Goal: Task Accomplishment & Management: Manage account settings

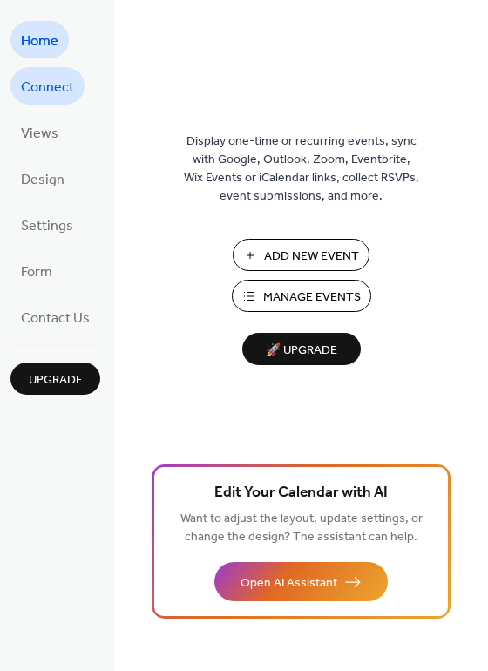
click at [35, 84] on span "Connect" at bounding box center [47, 87] width 53 height 27
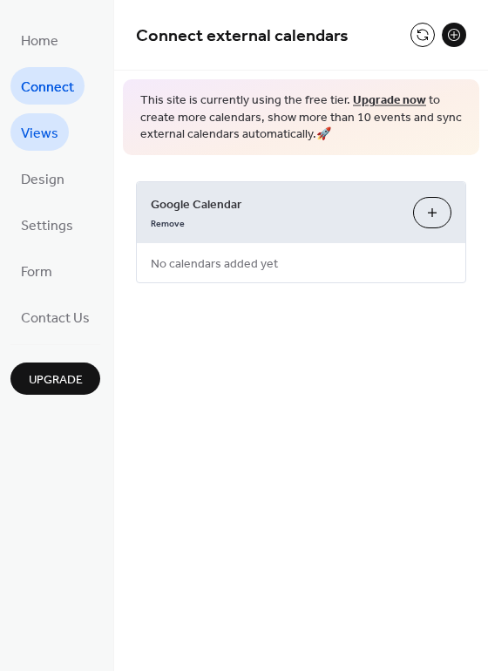
click at [49, 130] on span "Views" at bounding box center [39, 133] width 37 height 27
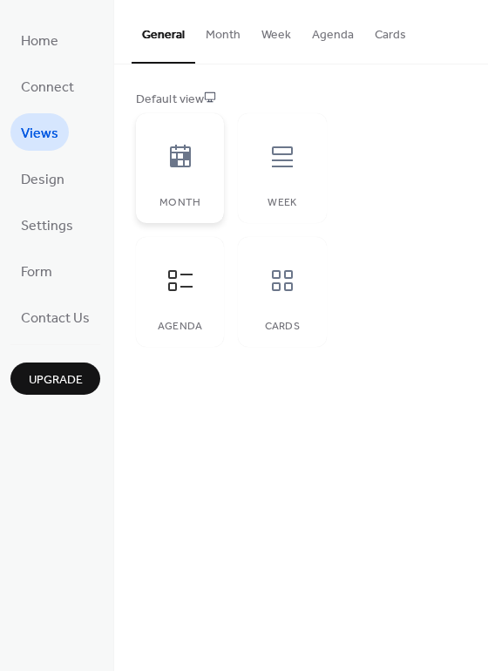
click at [191, 164] on icon at bounding box center [180, 157] width 28 height 28
click at [224, 34] on button "Month" at bounding box center [223, 31] width 56 height 62
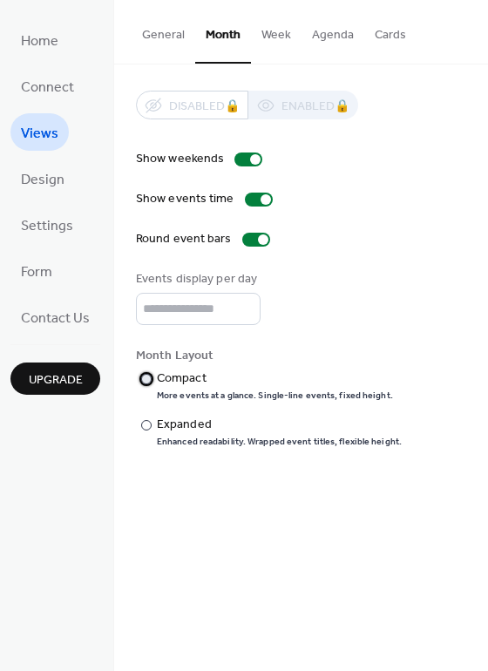
click at [149, 376] on div at bounding box center [146, 379] width 10 height 10
click at [143, 422] on div at bounding box center [146, 425] width 10 height 10
click at [146, 379] on div at bounding box center [146, 379] width 10 height 10
click at [171, 312] on input "*" at bounding box center [198, 309] width 125 height 32
click at [241, 306] on input "*" at bounding box center [198, 309] width 125 height 32
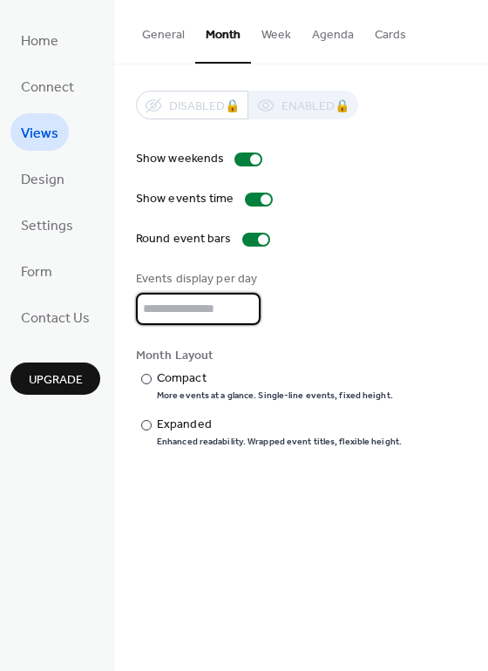
click at [241, 306] on input "*" at bounding box center [198, 309] width 125 height 32
click at [242, 314] on input "*" at bounding box center [198, 309] width 125 height 32
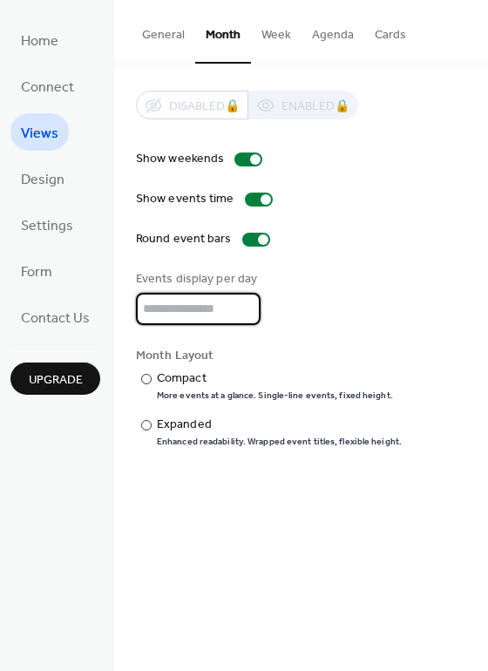
click at [242, 314] on input "*" at bounding box center [198, 309] width 125 height 32
click at [354, 321] on div "Events display per day *" at bounding box center [301, 297] width 330 height 55
click at [242, 311] on input "*" at bounding box center [198, 309] width 125 height 32
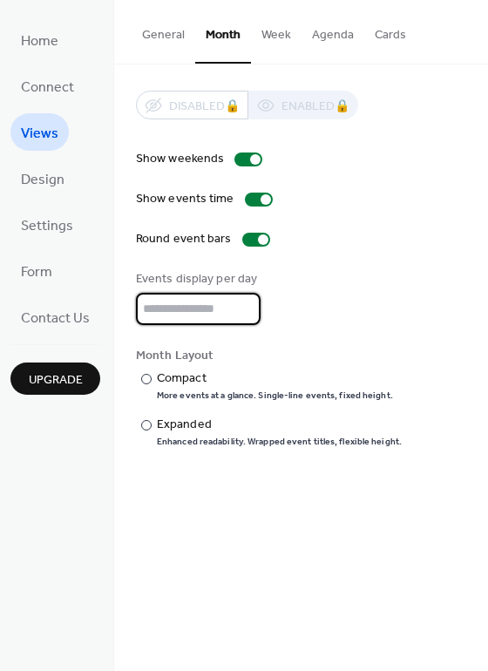
click at [242, 313] on input "*" at bounding box center [198, 309] width 125 height 32
click at [240, 301] on input "*" at bounding box center [198, 309] width 125 height 32
type input "*"
click at [240, 301] on input "*" at bounding box center [198, 309] width 125 height 32
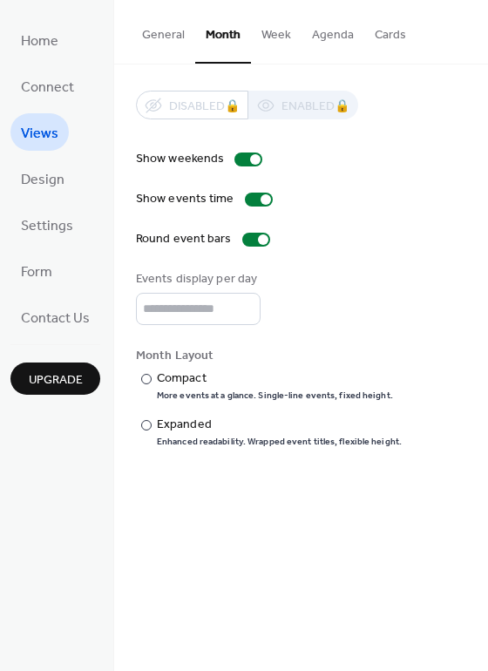
click at [416, 339] on div "Show weekends Show events time Round event bars Events display per day * Month …" at bounding box center [301, 299] width 330 height 298
click at [69, 213] on span "Settings" at bounding box center [47, 226] width 52 height 27
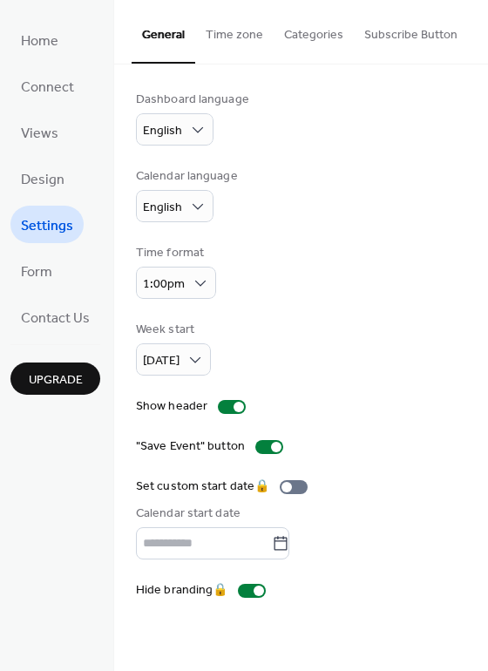
click at [319, 33] on button "Categories" at bounding box center [313, 31] width 80 height 62
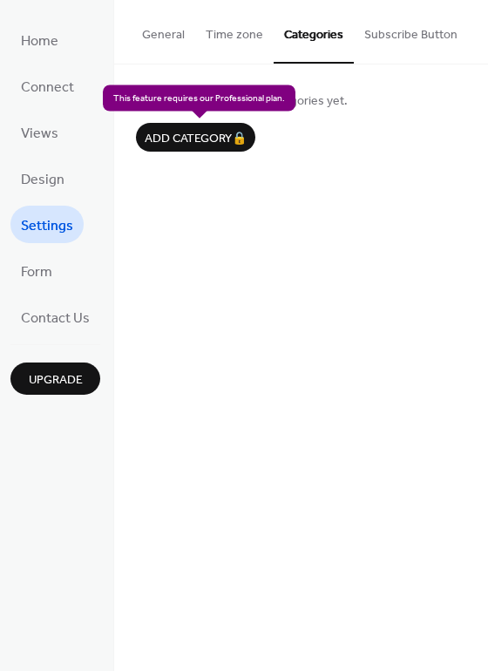
click at [200, 134] on div "Add category 🔒" at bounding box center [195, 137] width 119 height 29
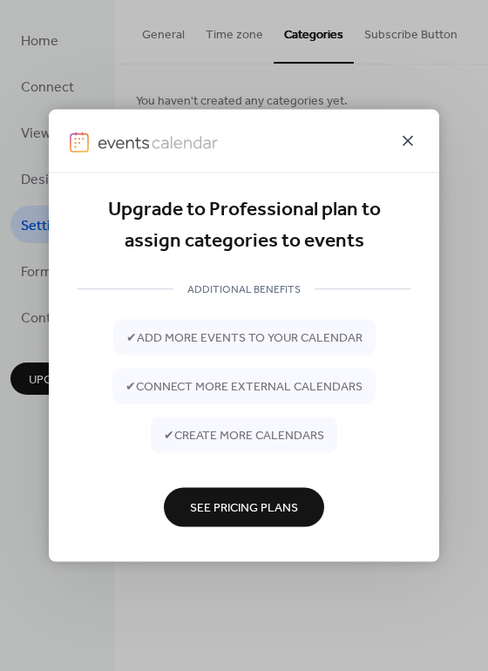
click at [406, 144] on icon at bounding box center [407, 141] width 21 height 21
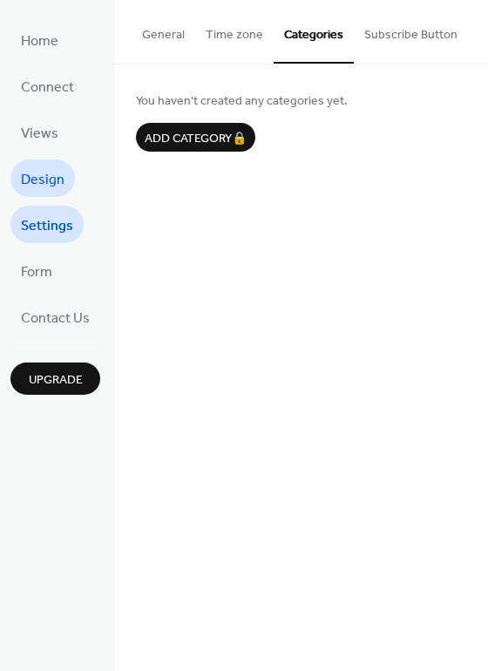
click at [43, 169] on span "Design" at bounding box center [43, 179] width 44 height 27
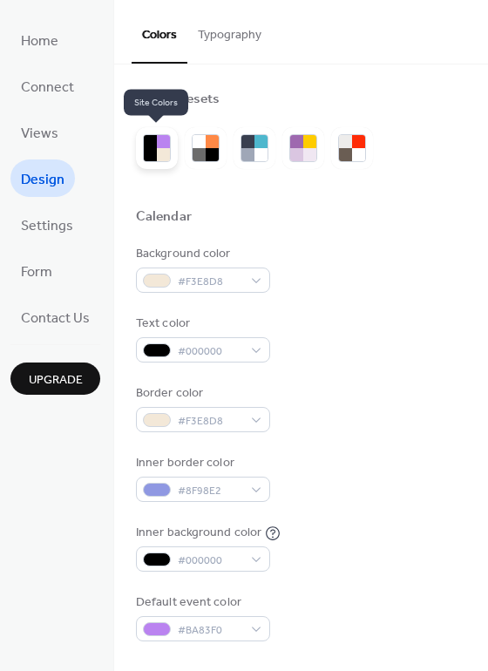
click at [154, 145] on div at bounding box center [150, 141] width 13 height 13
click at [206, 144] on div at bounding box center [212, 141] width 13 height 13
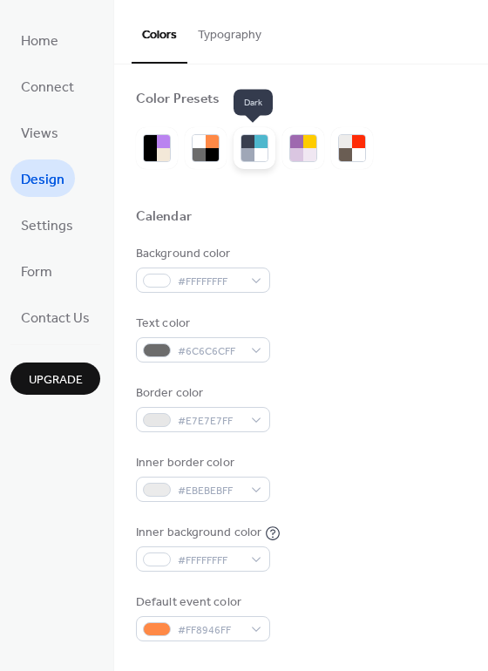
click at [260, 144] on div at bounding box center [260, 141] width 13 height 13
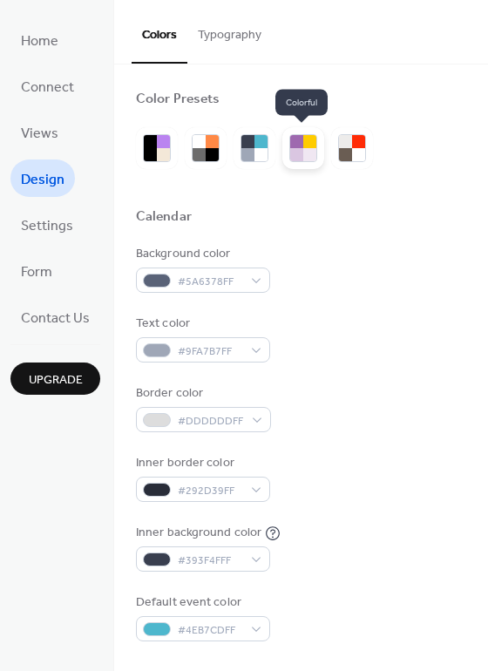
click at [298, 146] on div at bounding box center [296, 141] width 13 height 13
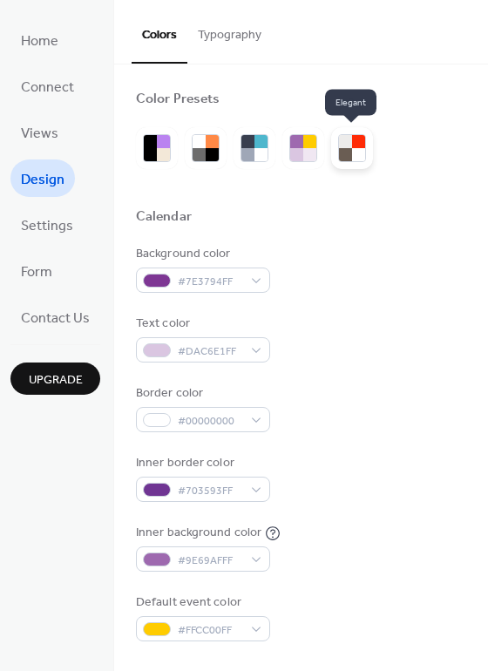
click at [349, 148] on div at bounding box center [345, 154] width 13 height 13
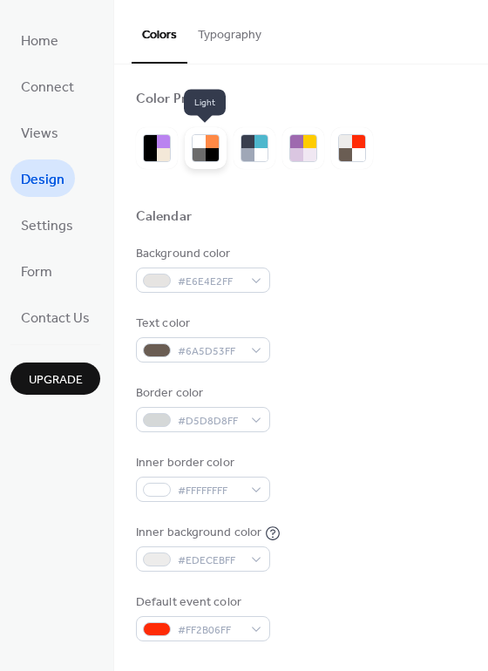
click at [210, 152] on div at bounding box center [212, 154] width 13 height 13
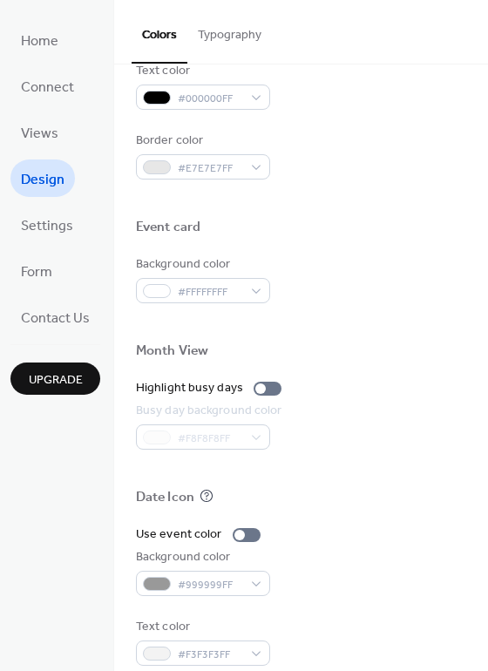
scroll to position [745, 0]
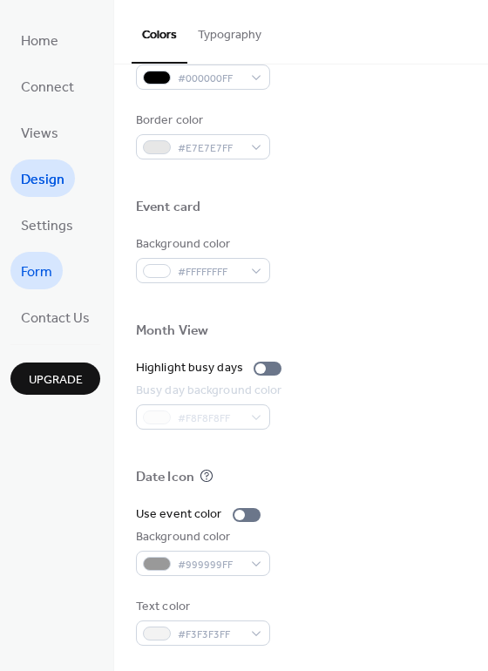
click at [42, 273] on span "Form" at bounding box center [36, 272] width 31 height 27
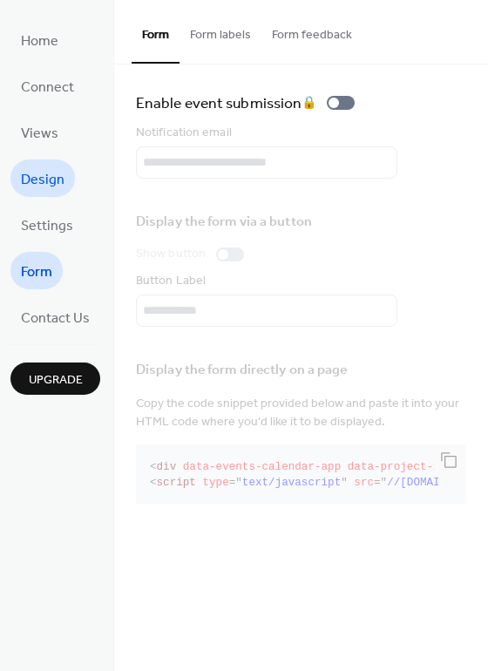
click at [59, 174] on span "Design" at bounding box center [43, 179] width 44 height 27
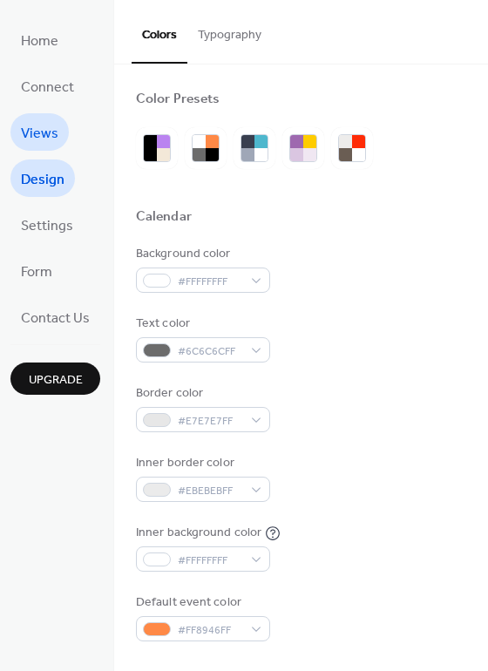
click at [48, 134] on span "Views" at bounding box center [39, 133] width 37 height 27
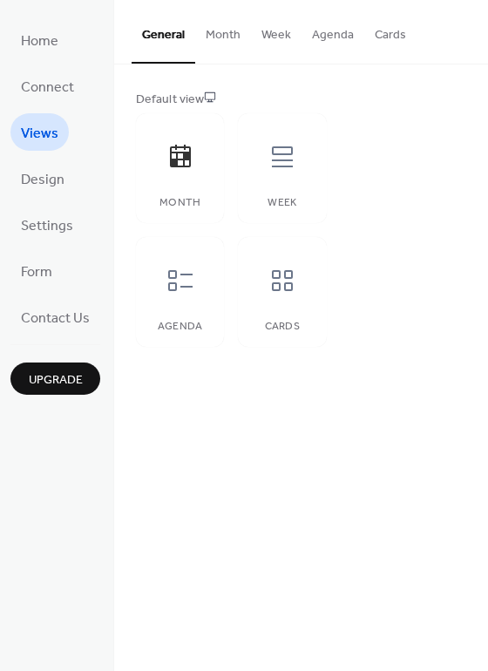
click at [217, 35] on button "Month" at bounding box center [223, 31] width 56 height 62
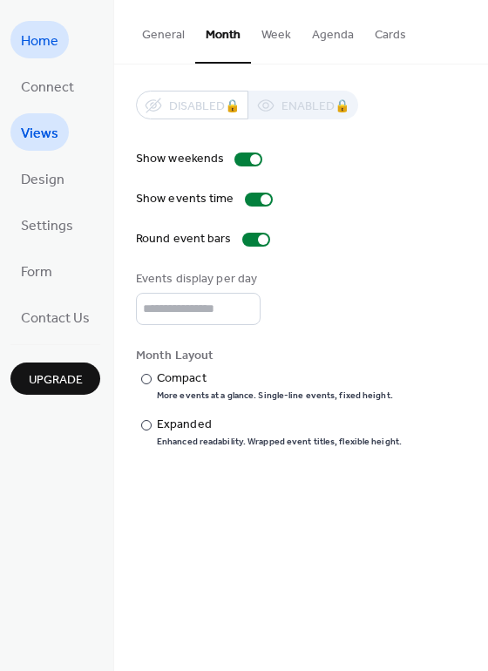
click at [54, 45] on span "Home" at bounding box center [39, 41] width 37 height 27
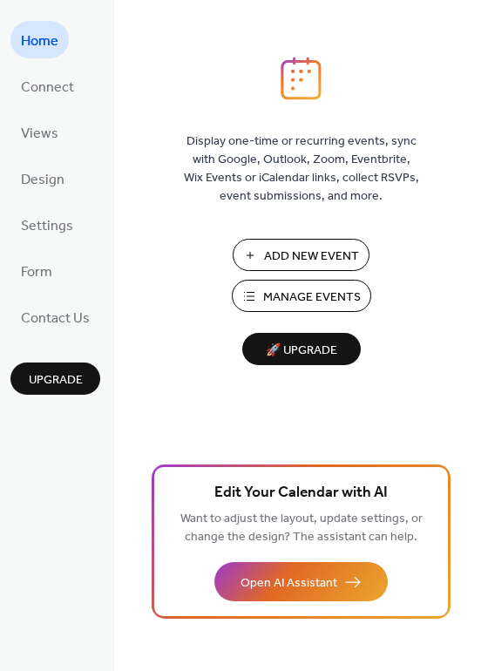
click at [312, 297] on span "Manage Events" at bounding box center [312, 297] width 98 height 18
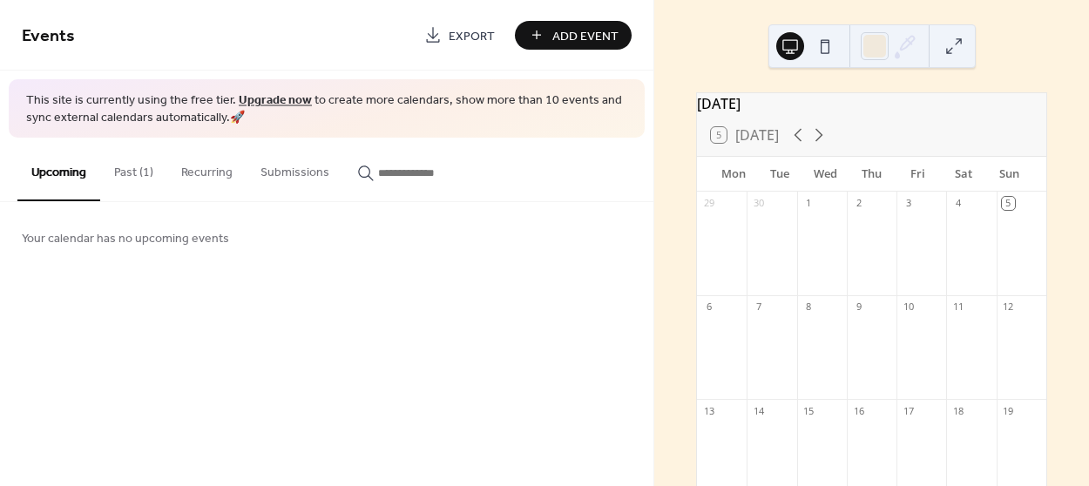
click at [568, 36] on span "Add Event" at bounding box center [585, 36] width 66 height 18
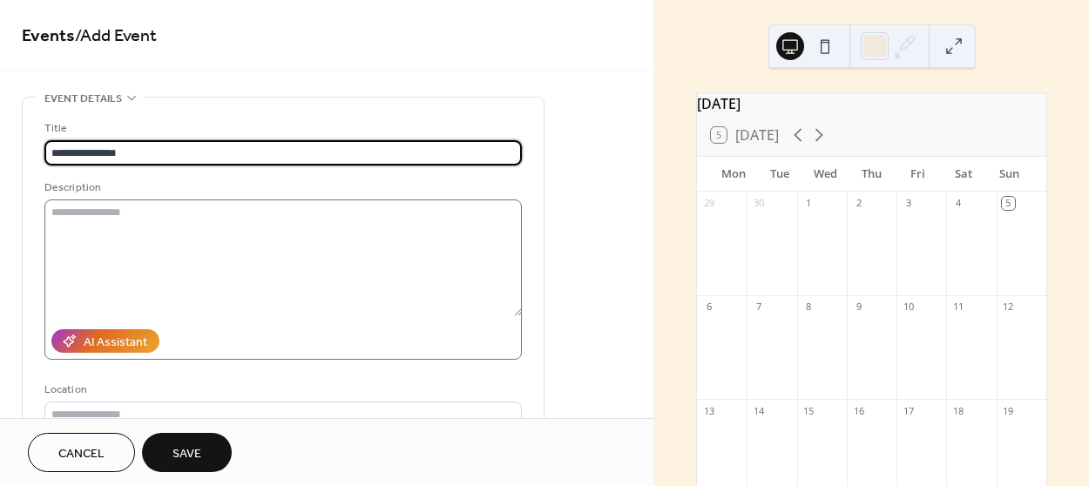
type input "**********"
click at [160, 226] on textarea at bounding box center [282, 257] width 477 height 117
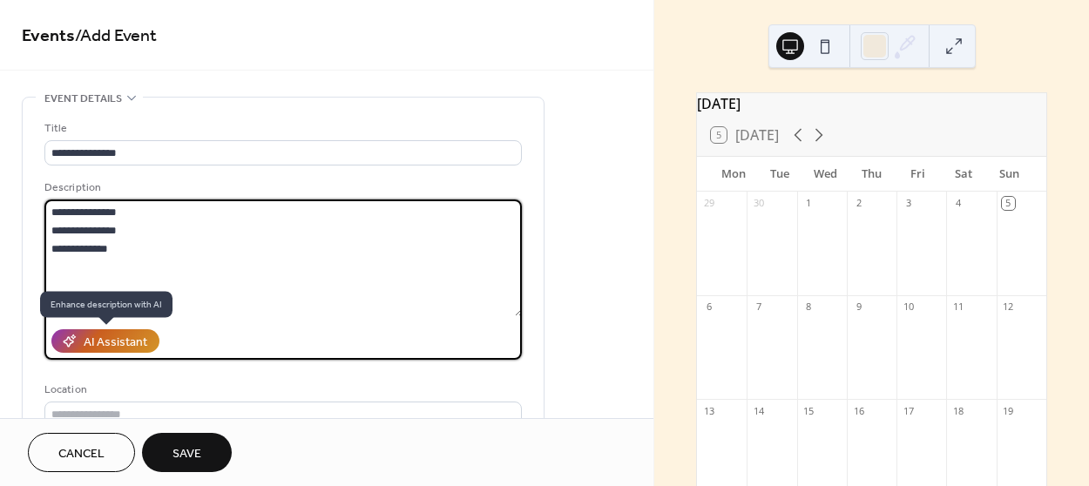
type textarea "**********"
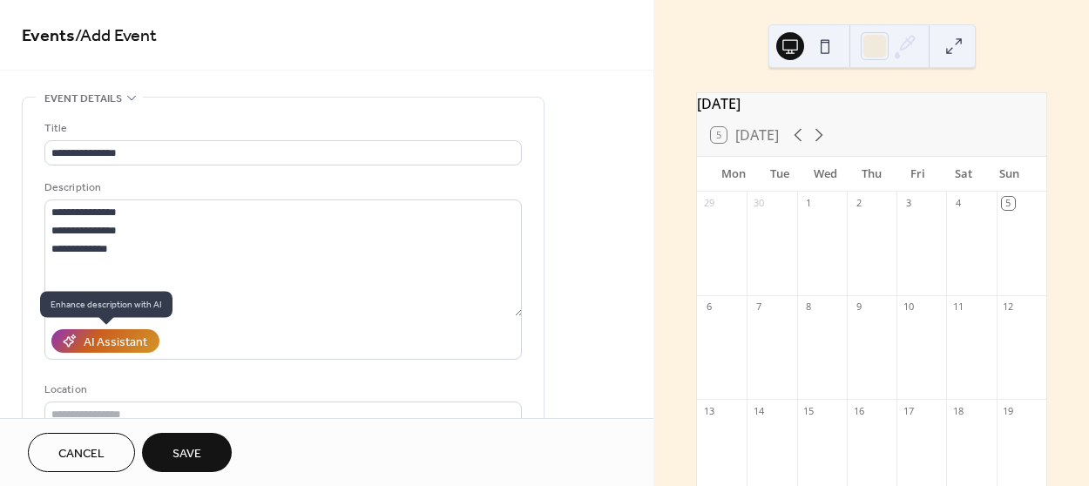
click at [98, 341] on div "AI Assistant" at bounding box center [116, 343] width 64 height 18
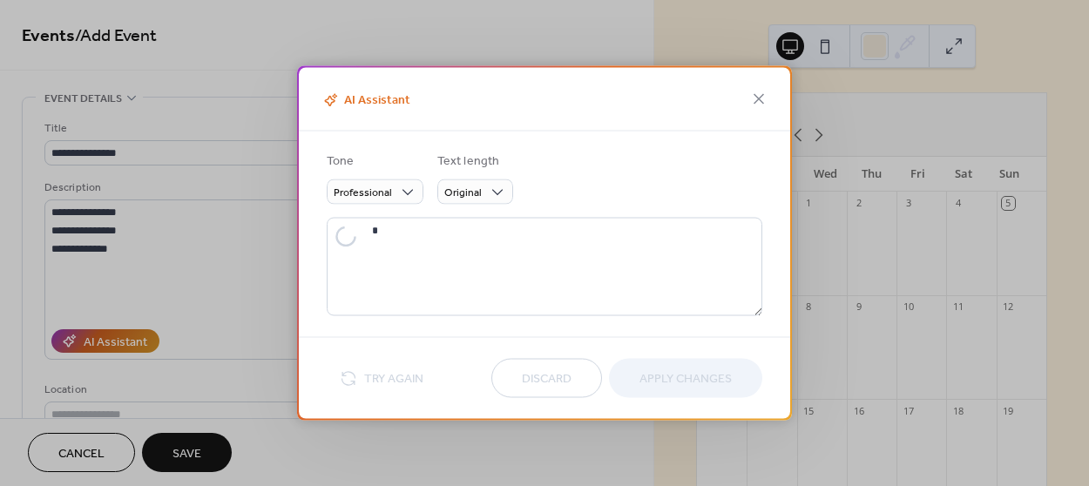
type textarea "**********"
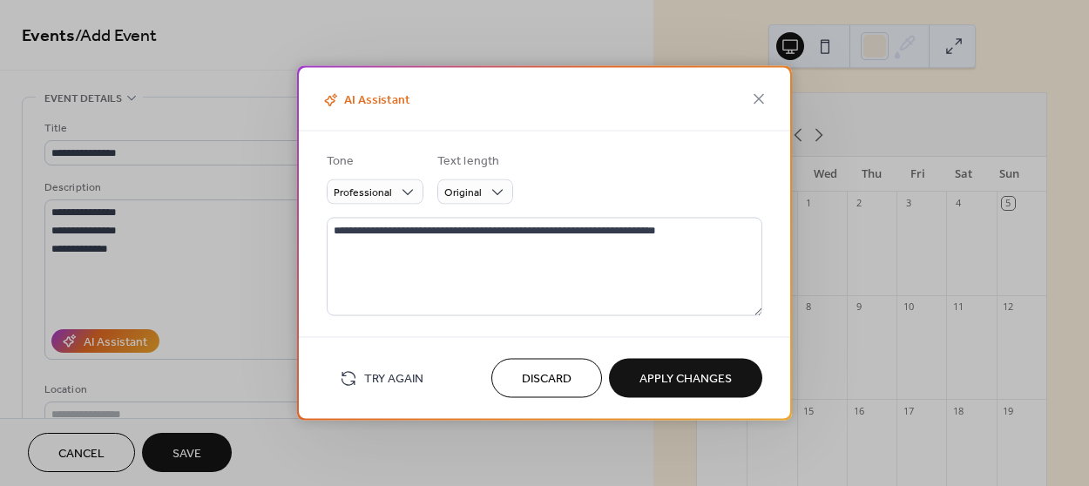
click at [529, 377] on span "Discard" at bounding box center [547, 379] width 50 height 18
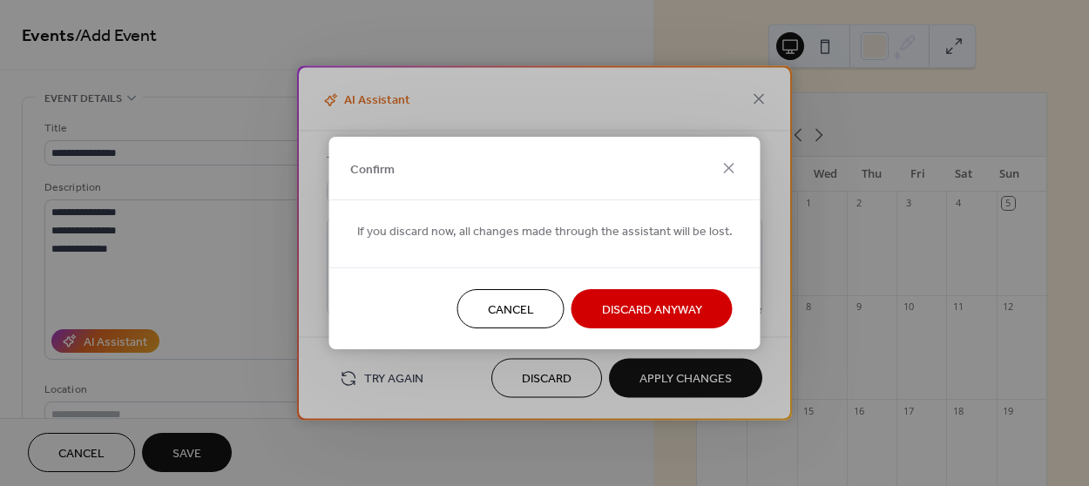
click at [618, 309] on span "Discard Anyway" at bounding box center [652, 310] width 100 height 18
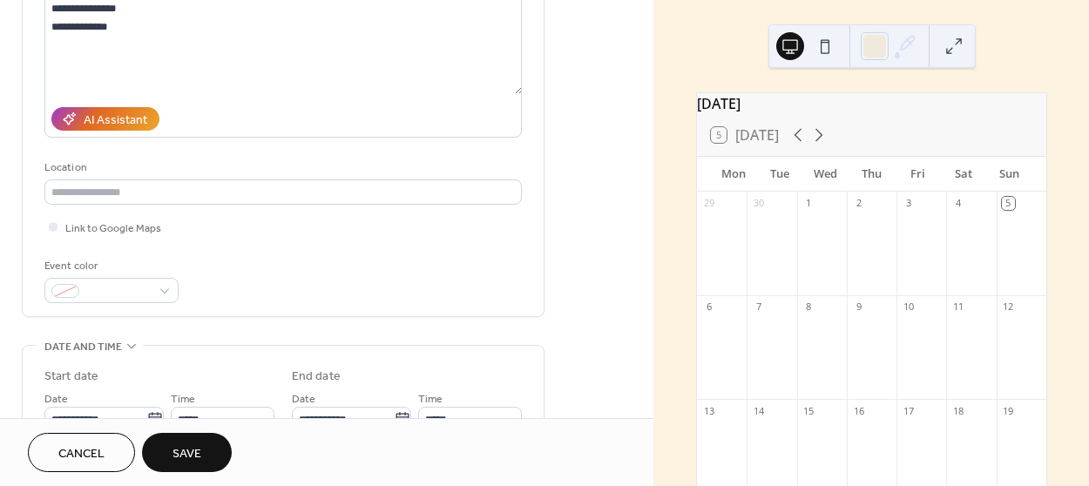
scroll to position [237, 0]
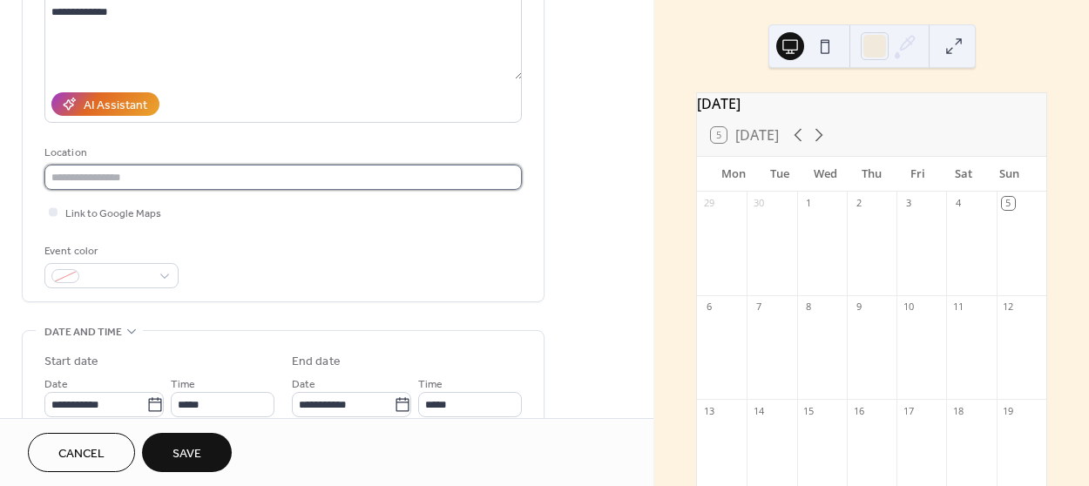
click at [144, 180] on input "text" at bounding box center [282, 177] width 477 height 25
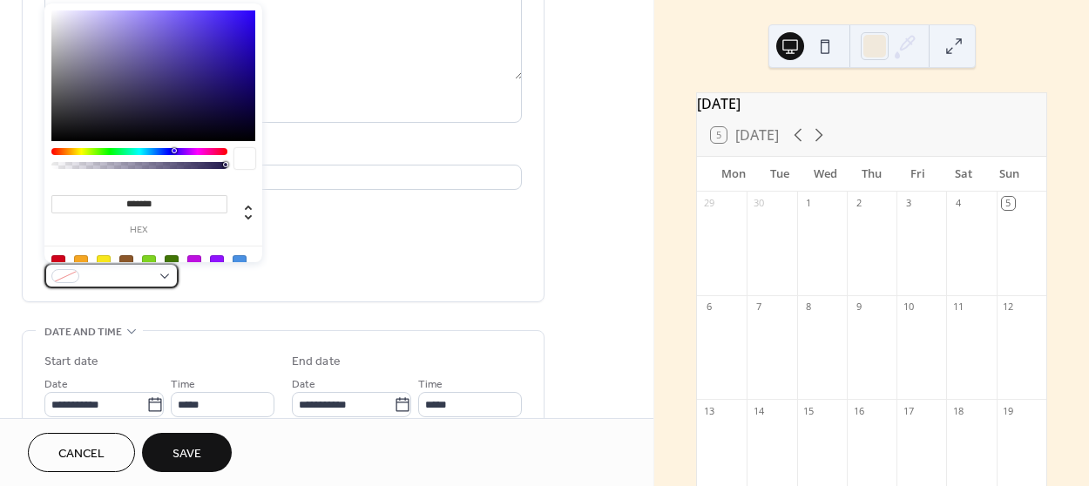
click at [136, 270] on span at bounding box center [118, 277] width 64 height 18
click at [321, 261] on div "Event color" at bounding box center [282, 265] width 477 height 46
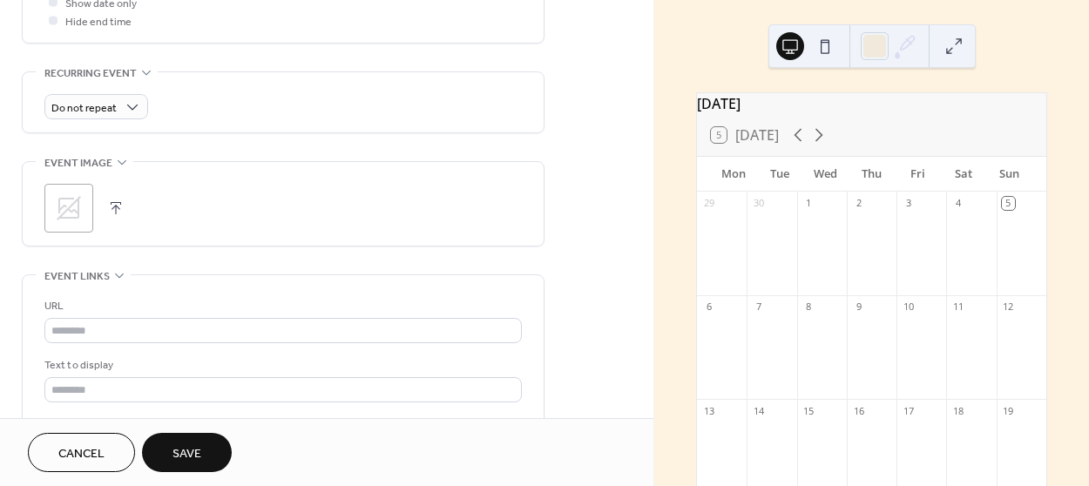
scroll to position [792, 0]
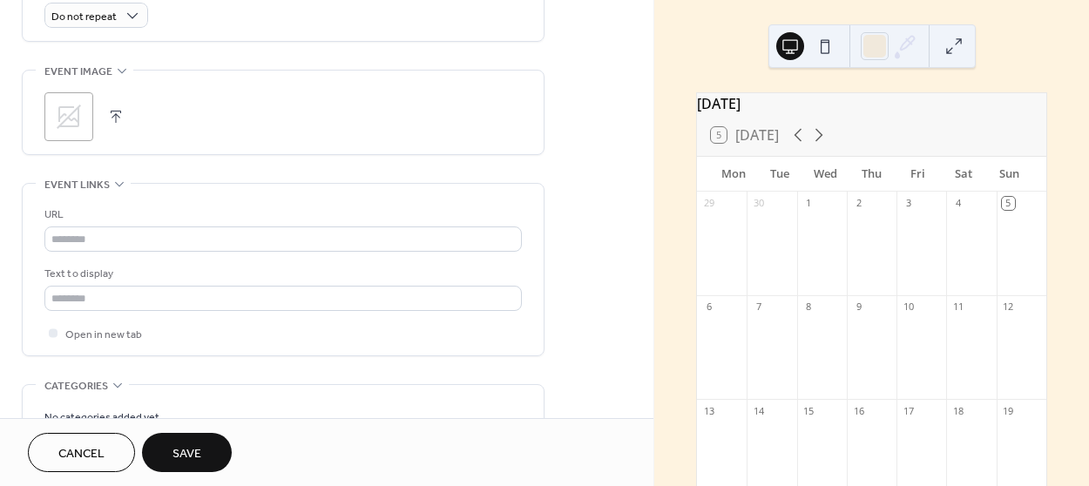
click at [65, 114] on icon at bounding box center [69, 117] width 28 height 28
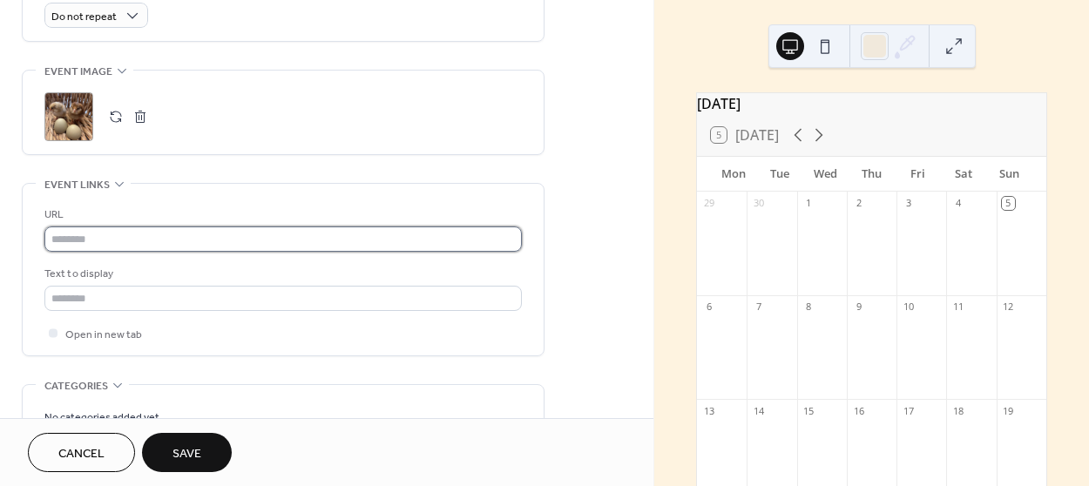
click at [103, 235] on input "text" at bounding box center [282, 238] width 477 height 25
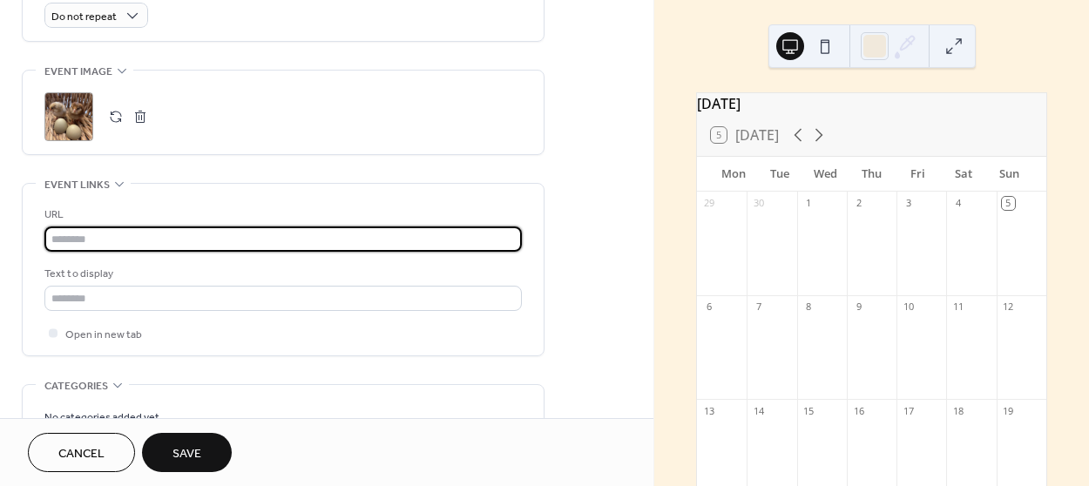
type input "**********"
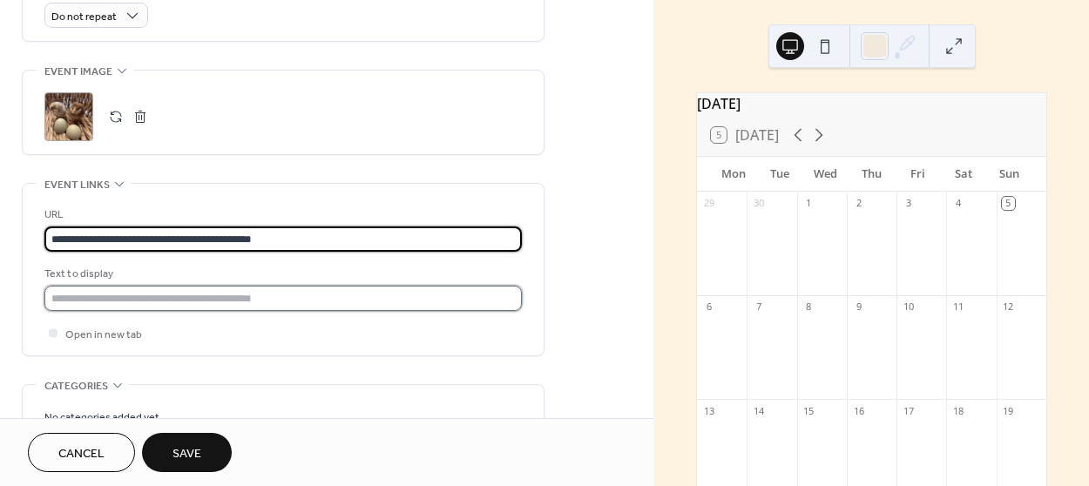
click at [179, 289] on input "text" at bounding box center [282, 298] width 477 height 25
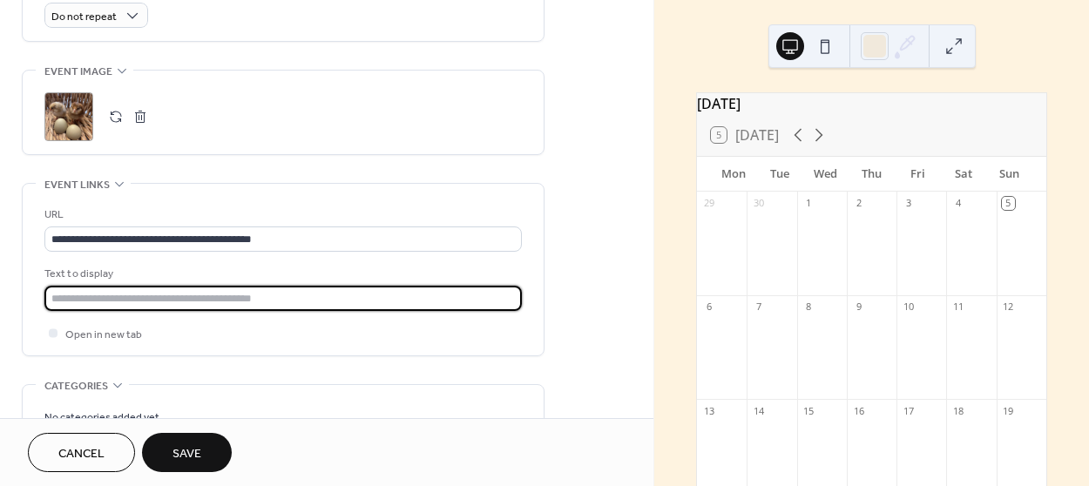
type input "**********"
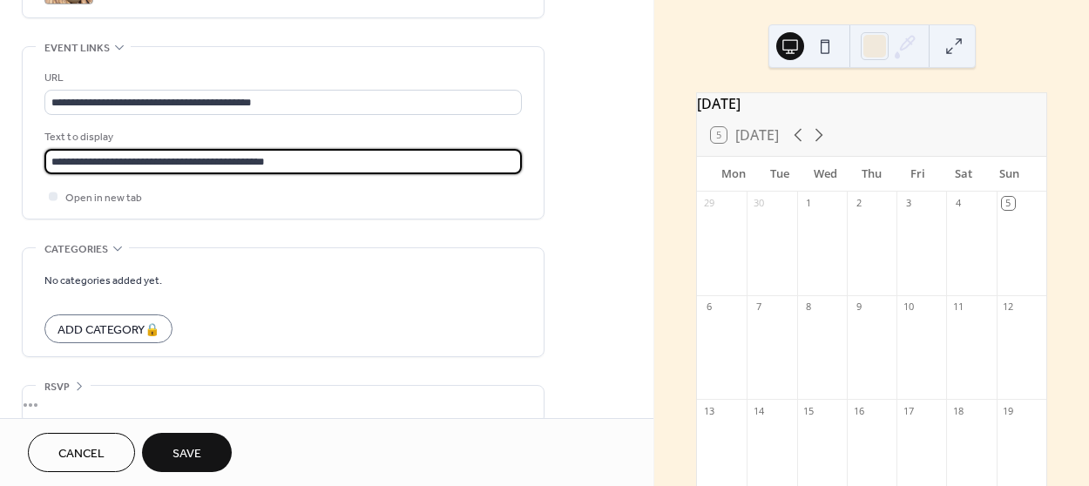
scroll to position [948, 0]
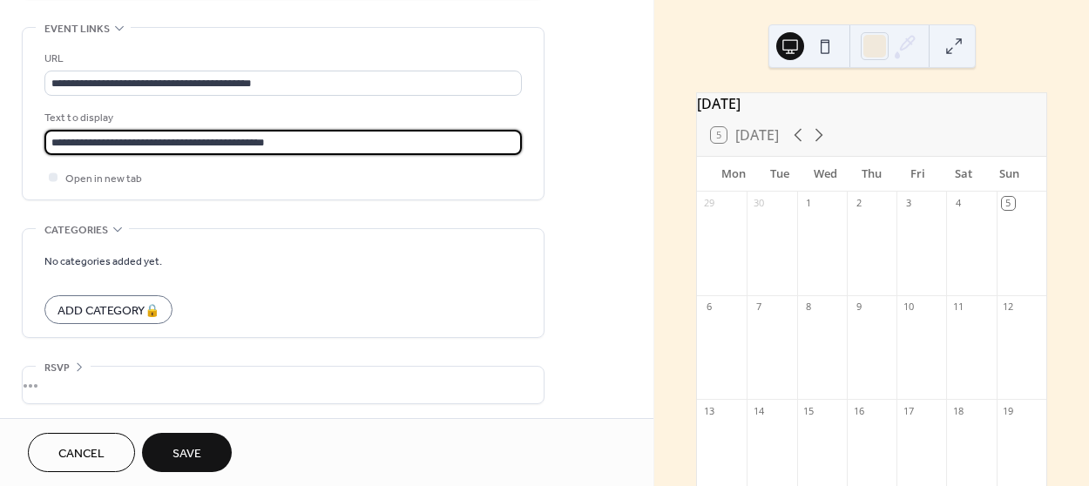
click at [178, 449] on span "Save" at bounding box center [186, 454] width 29 height 18
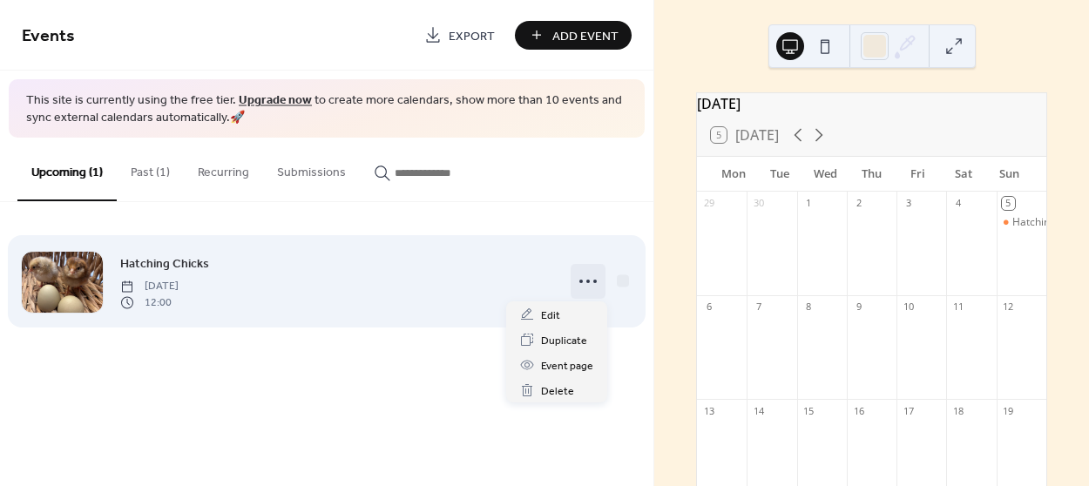
click at [584, 280] on icon at bounding box center [588, 281] width 28 height 28
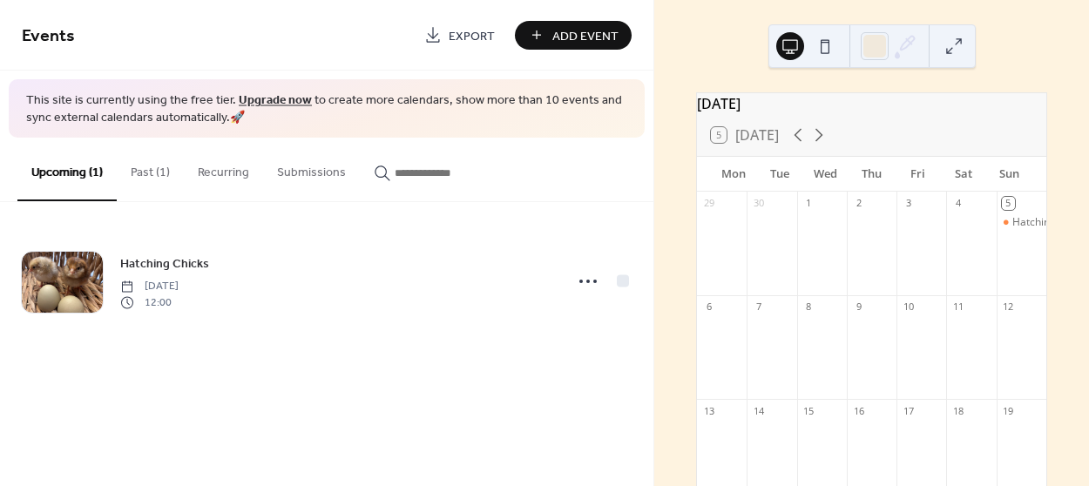
click at [600, 34] on span "Add Event" at bounding box center [585, 36] width 66 height 18
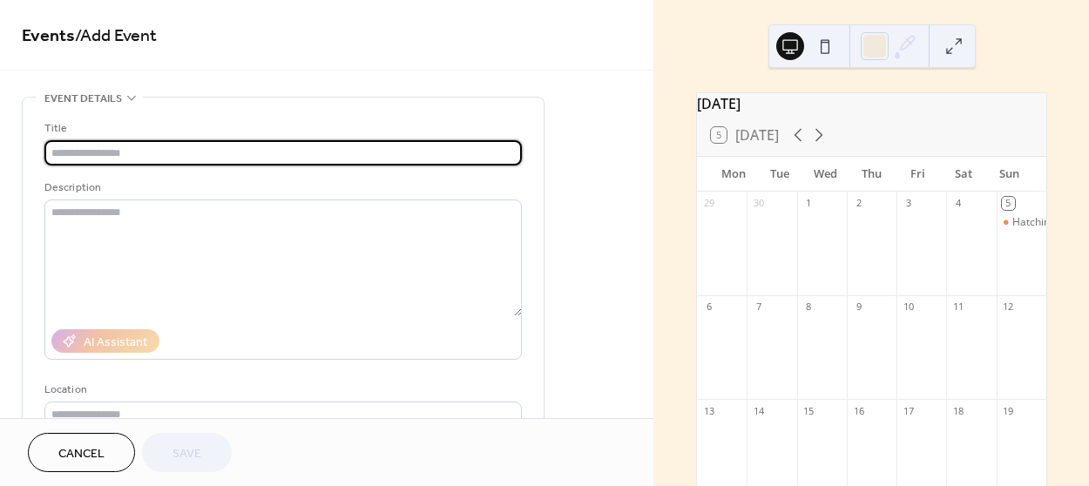
click at [1003, 256] on div "Hatching Chicks" at bounding box center [1021, 252] width 50 height 74
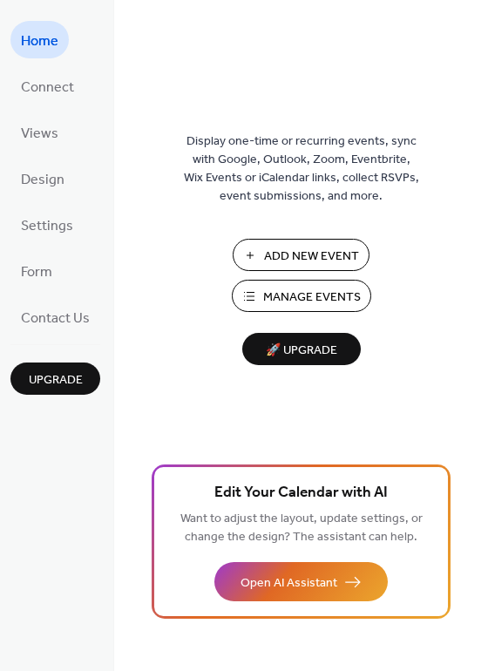
click at [303, 288] on span "Manage Events" at bounding box center [312, 297] width 98 height 18
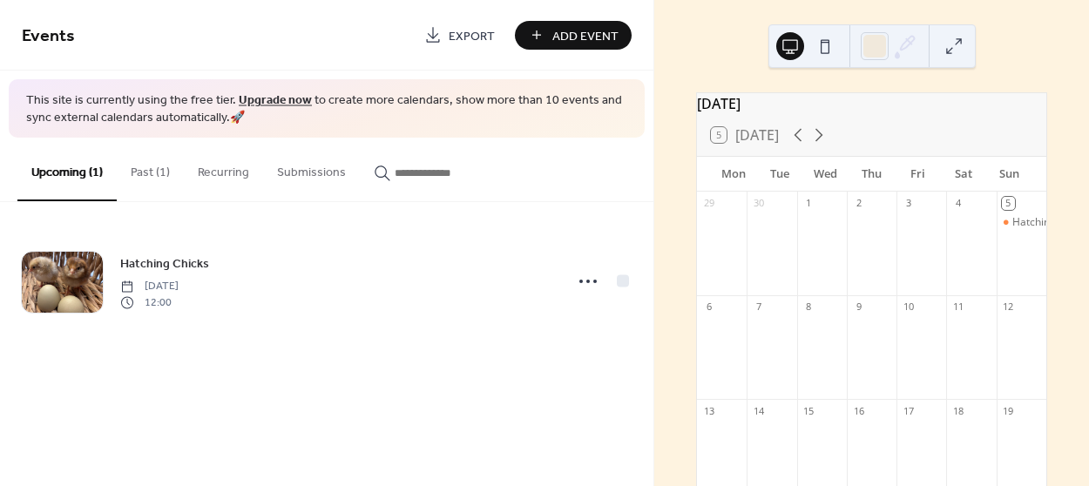
click at [469, 34] on span "Export" at bounding box center [472, 36] width 46 height 18
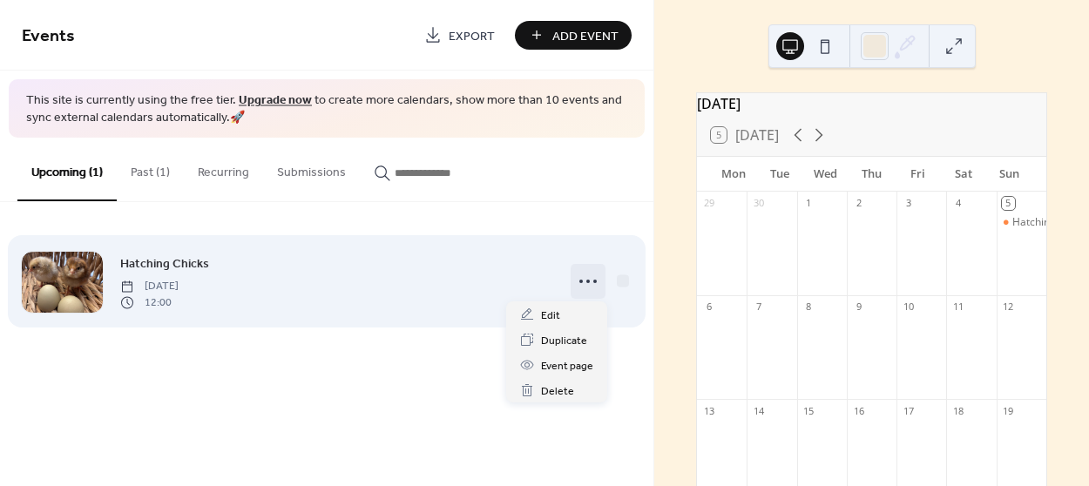
click at [584, 276] on icon at bounding box center [588, 281] width 28 height 28
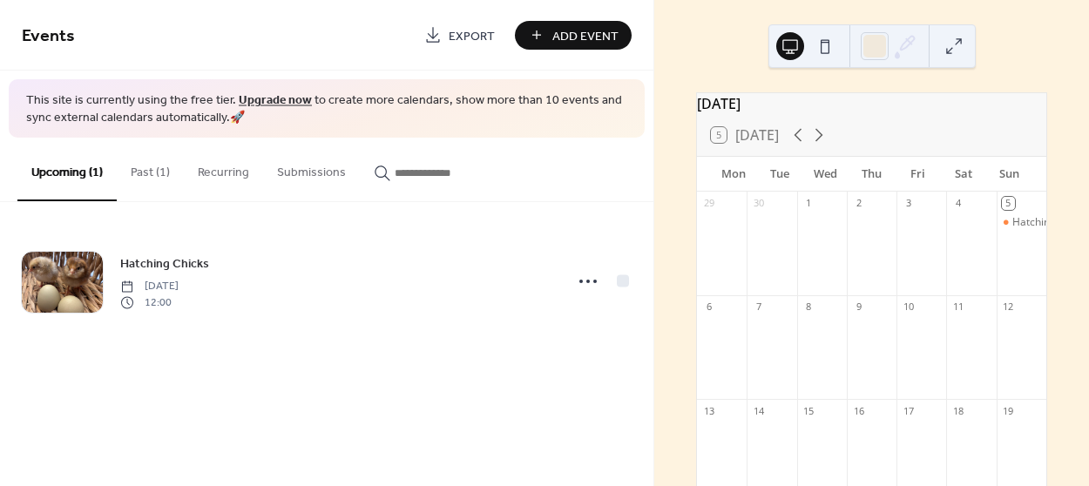
click at [949, 44] on button at bounding box center [954, 46] width 28 height 28
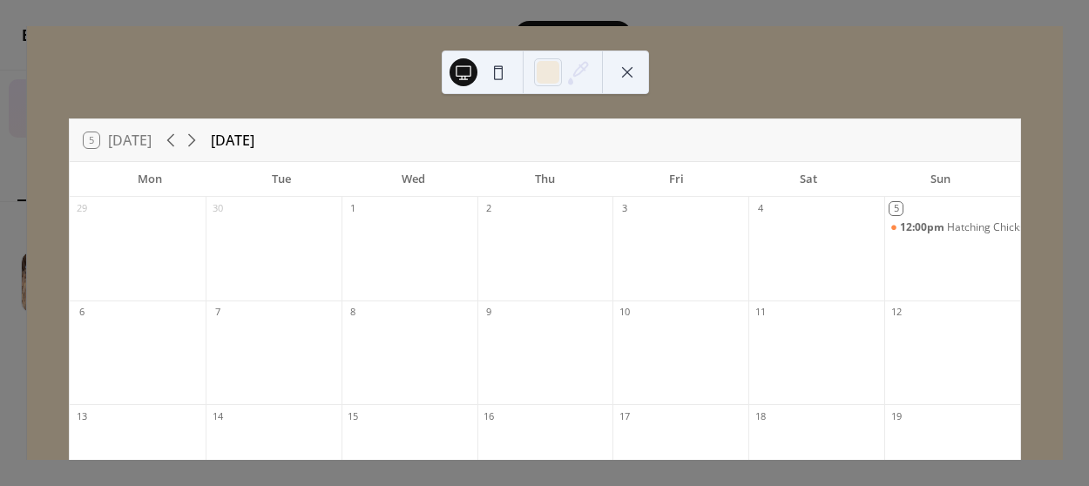
click at [628, 71] on button at bounding box center [627, 72] width 28 height 28
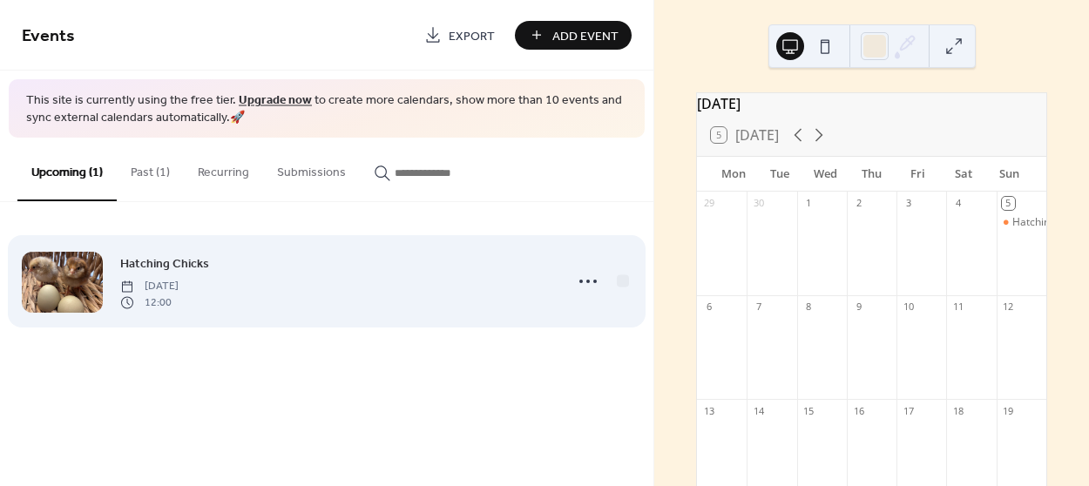
click at [83, 278] on div at bounding box center [62, 282] width 81 height 61
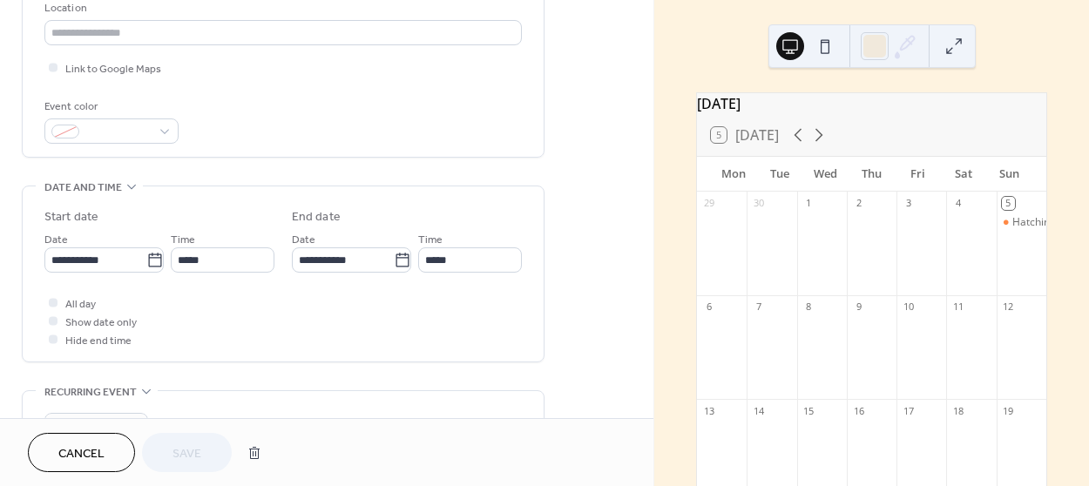
scroll to position [395, 0]
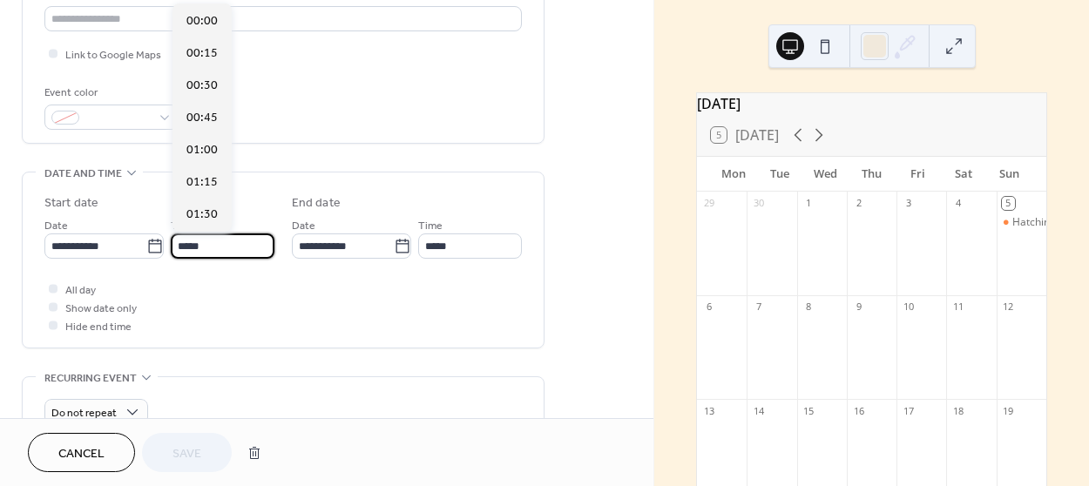
click at [224, 245] on input "*****" at bounding box center [223, 245] width 104 height 25
type input "*"
click at [462, 249] on input "*****" at bounding box center [470, 245] width 104 height 25
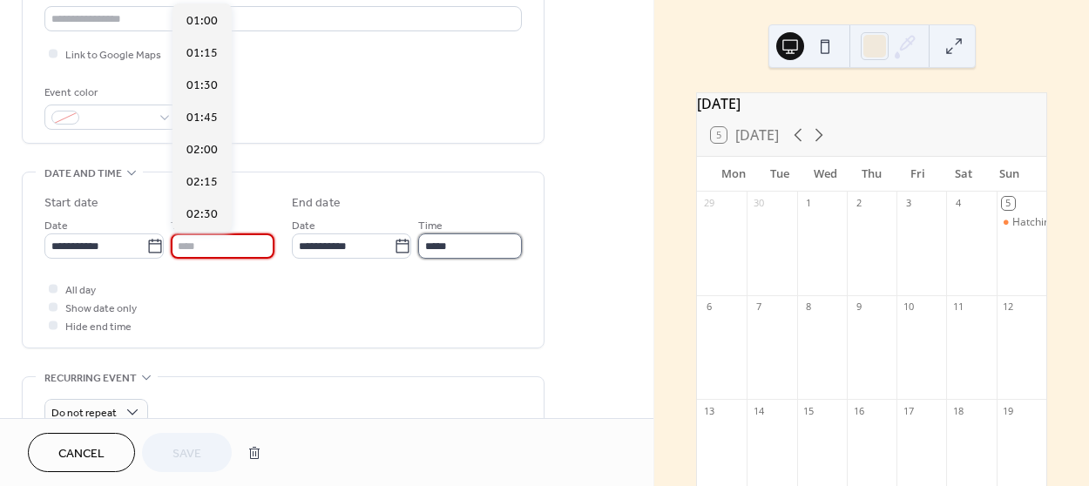
type input "*****"
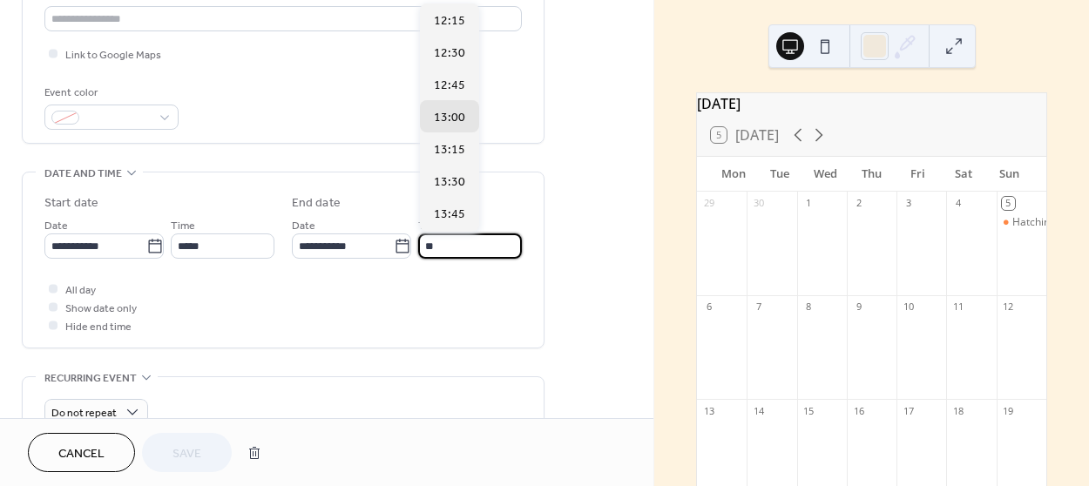
type input "*"
type input "*****"
click at [248, 319] on div "All day Show date only Hide end time" at bounding box center [282, 307] width 477 height 55
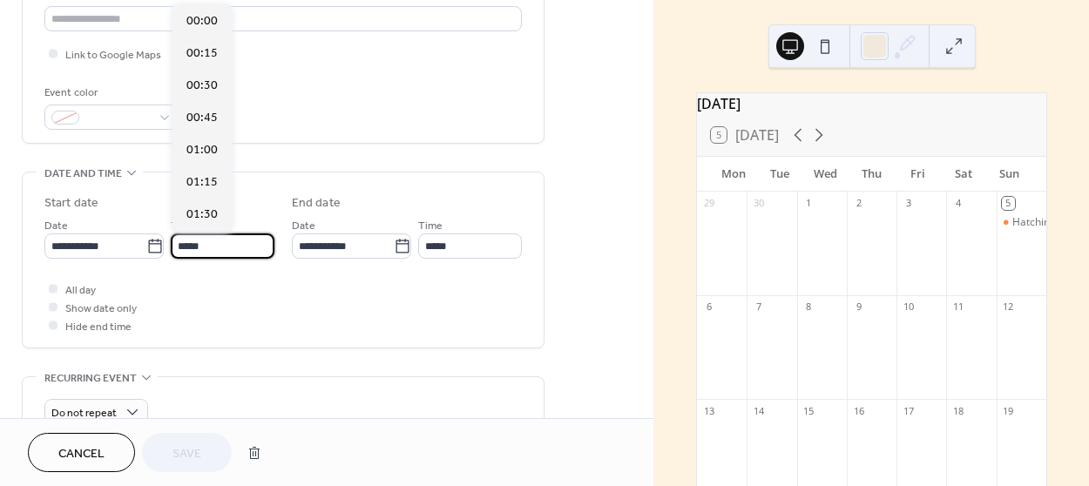
click at [203, 248] on input "*****" at bounding box center [223, 245] width 104 height 25
click at [227, 334] on div "**********" at bounding box center [282, 259] width 477 height 175
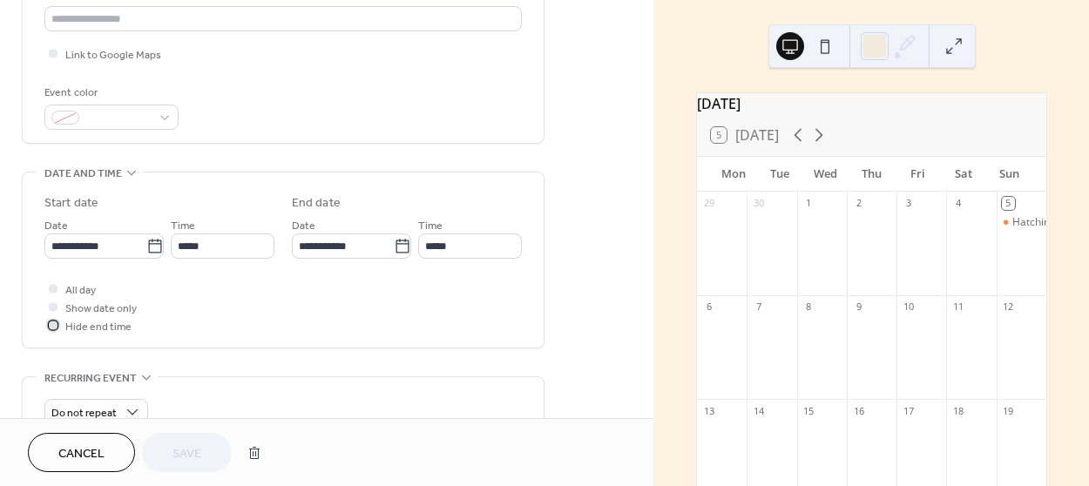
click at [54, 323] on div at bounding box center [53, 325] width 9 height 9
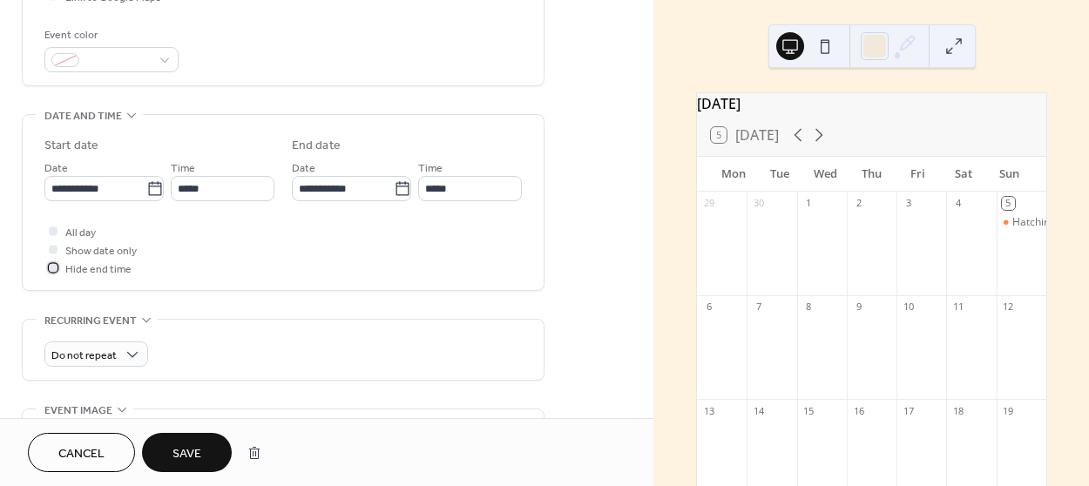
scroll to position [395, 0]
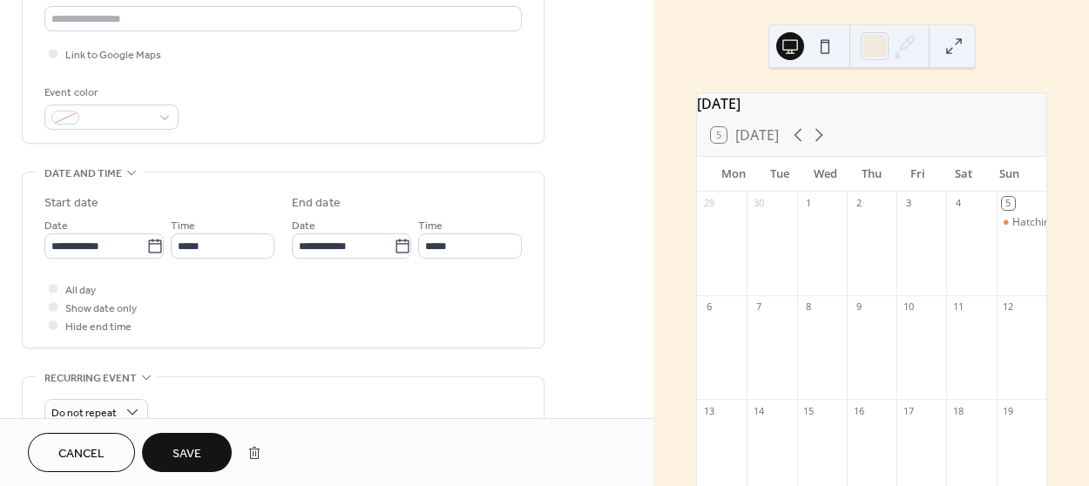
click at [55, 302] on div at bounding box center [53, 306] width 9 height 9
click at [51, 306] on div at bounding box center [53, 306] width 9 height 9
click at [55, 307] on div at bounding box center [53, 306] width 9 height 9
click at [52, 323] on icon at bounding box center [53, 324] width 4 height 3
click at [51, 303] on div at bounding box center [53, 306] width 9 height 9
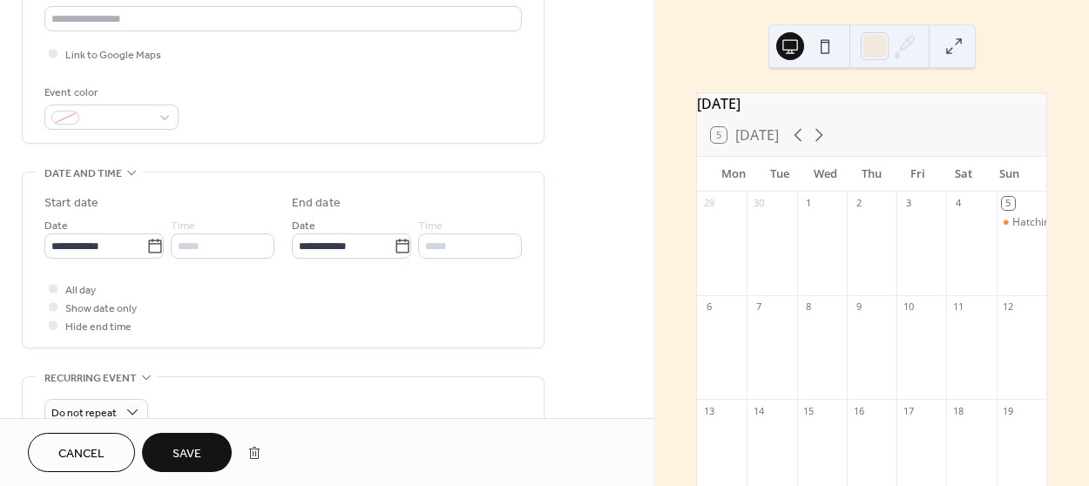
click at [343, 333] on div "**********" at bounding box center [282, 259] width 477 height 175
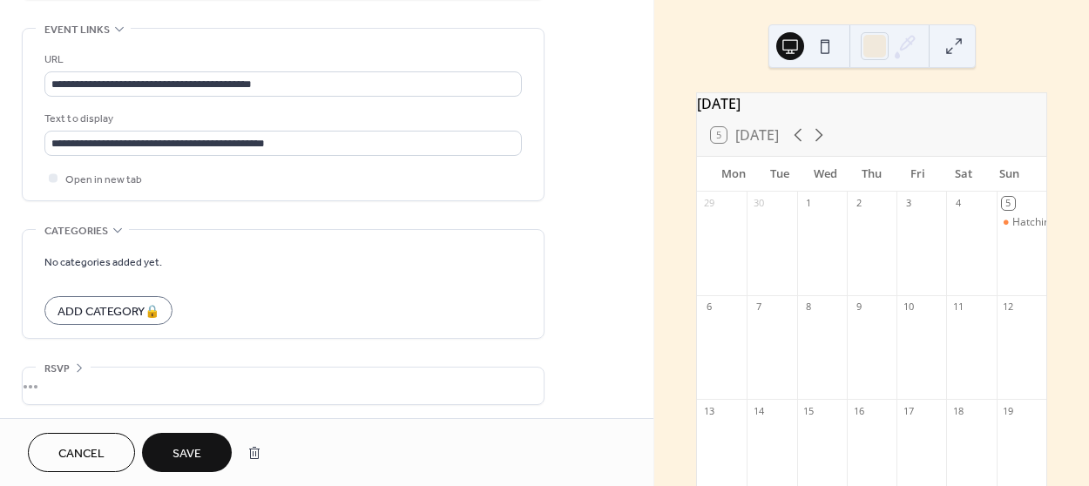
scroll to position [948, 0]
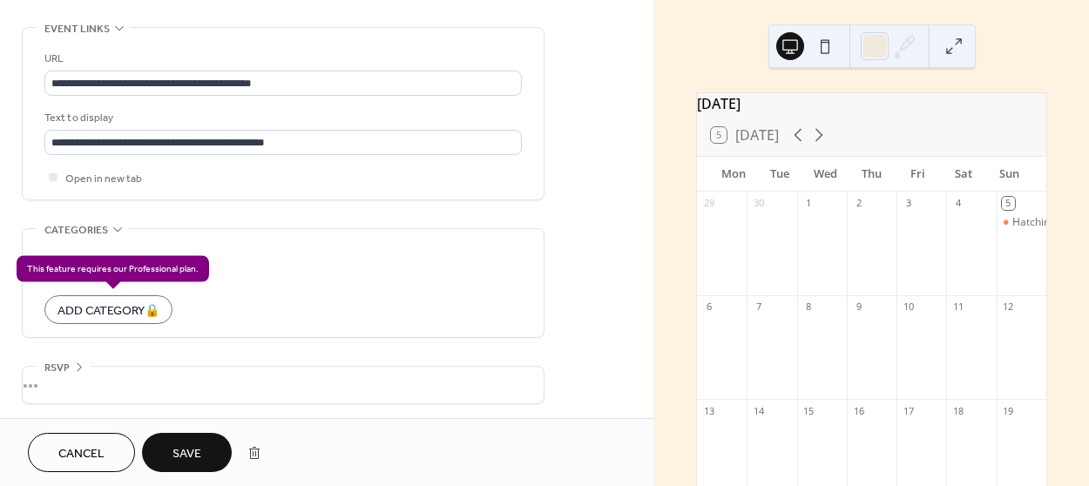
click at [95, 308] on div "Add Category 🔒" at bounding box center [108, 309] width 128 height 29
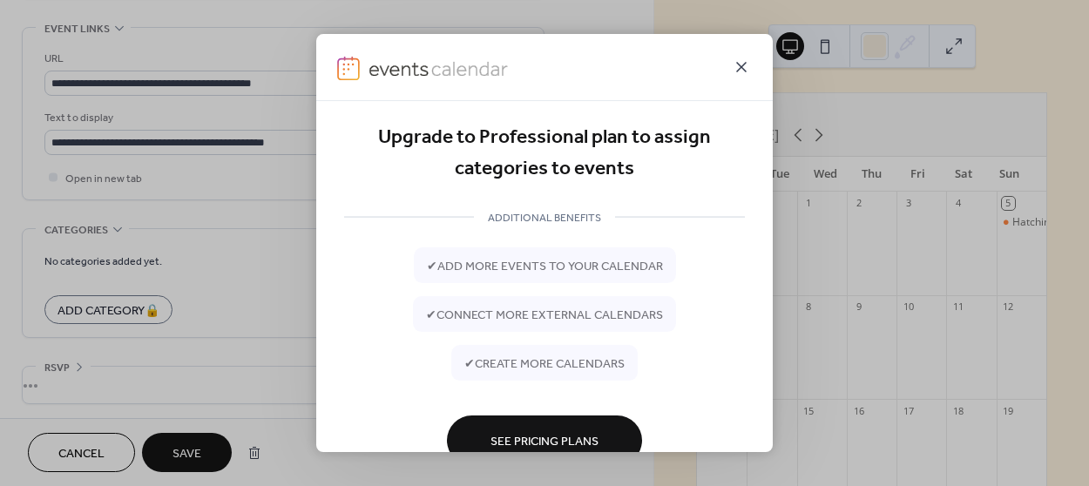
click at [741, 65] on icon at bounding box center [741, 67] width 10 height 10
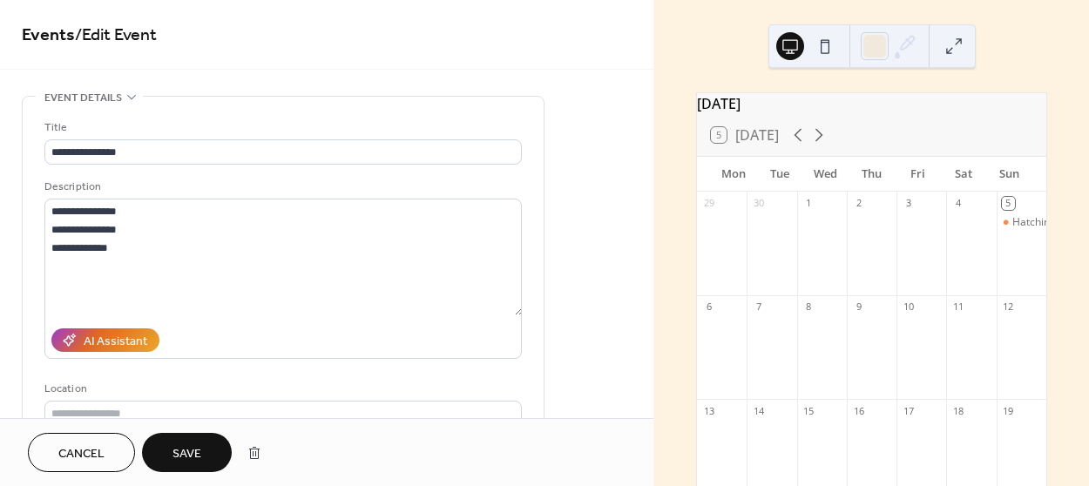
scroll to position [0, 0]
click at [76, 446] on span "Cancel" at bounding box center [81, 454] width 46 height 18
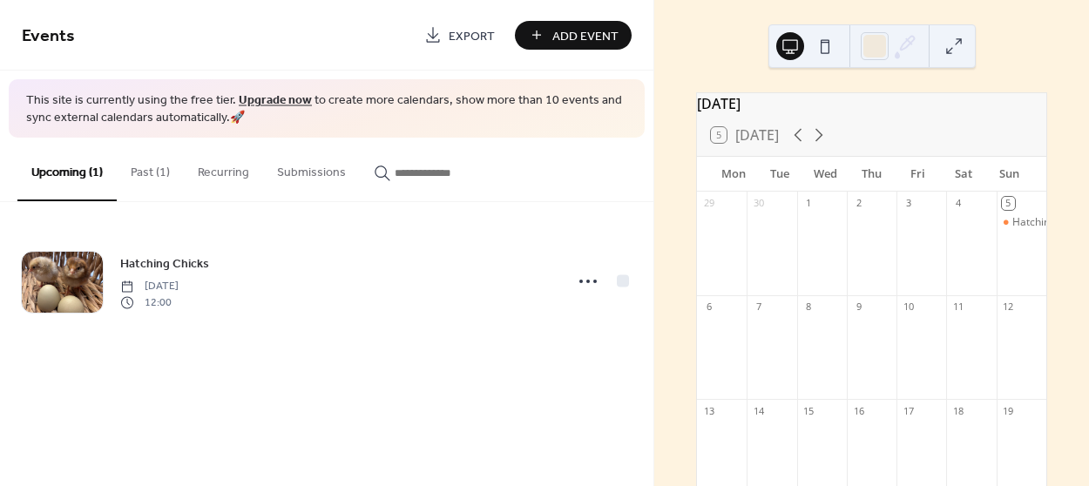
click at [585, 33] on span "Add Event" at bounding box center [585, 36] width 66 height 18
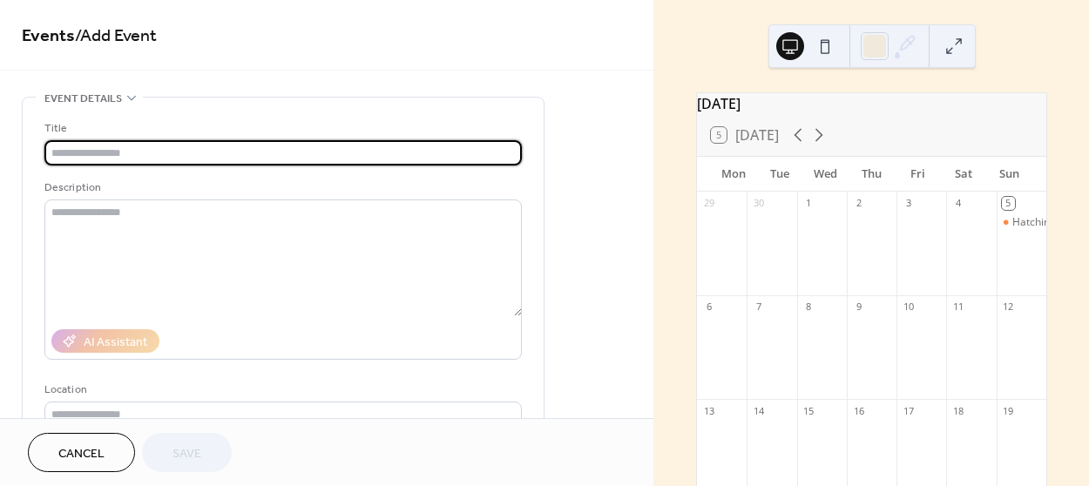
click at [82, 454] on span "Cancel" at bounding box center [81, 454] width 46 height 18
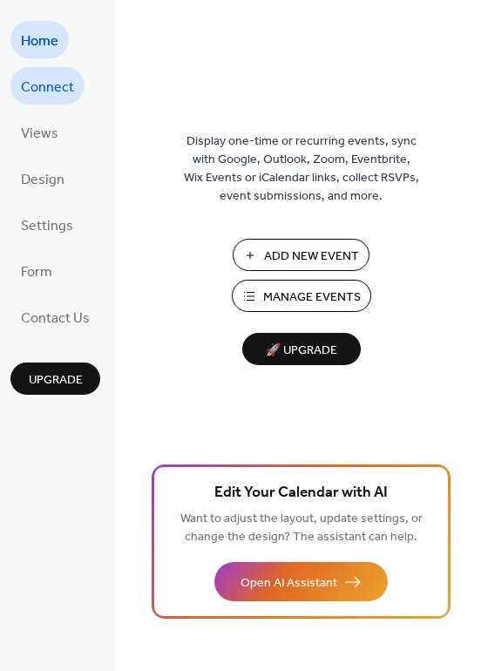
click at [53, 85] on span "Connect" at bounding box center [47, 87] width 53 height 27
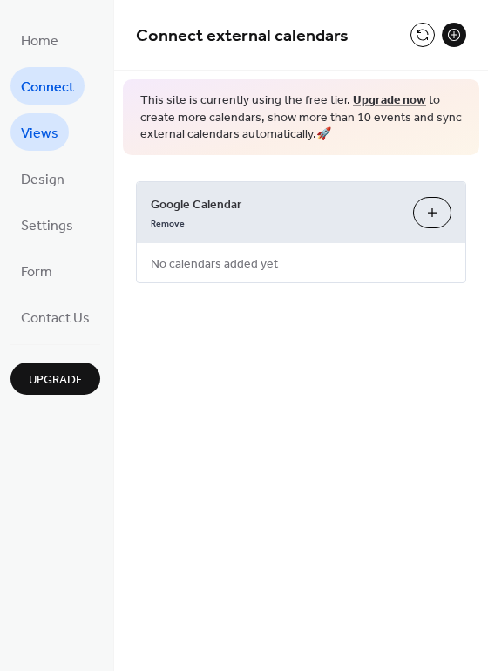
click at [43, 127] on span "Views" at bounding box center [39, 133] width 37 height 27
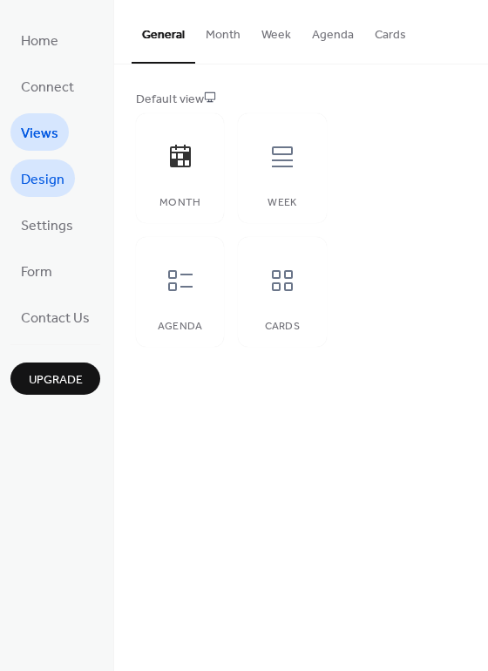
click at [43, 175] on span "Design" at bounding box center [43, 179] width 44 height 27
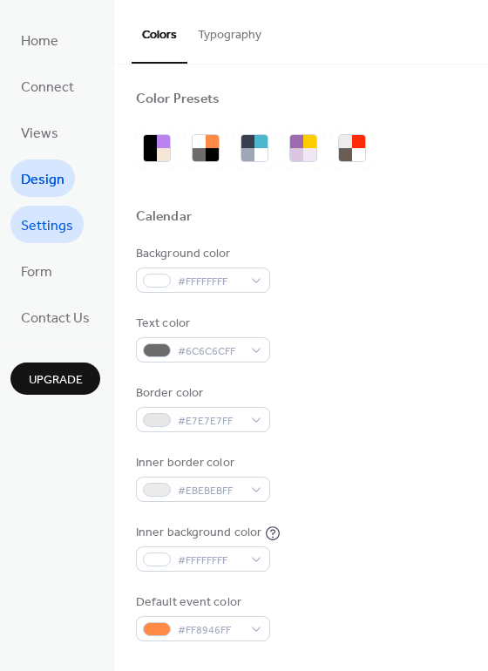
click at [44, 225] on span "Settings" at bounding box center [47, 226] width 52 height 27
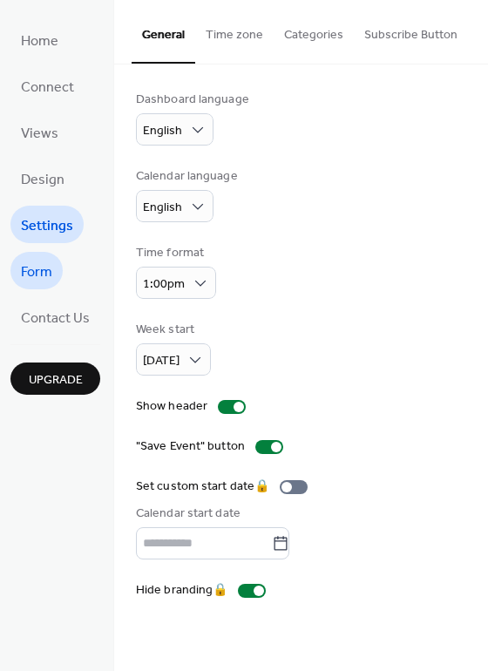
click at [42, 273] on span "Form" at bounding box center [36, 272] width 31 height 27
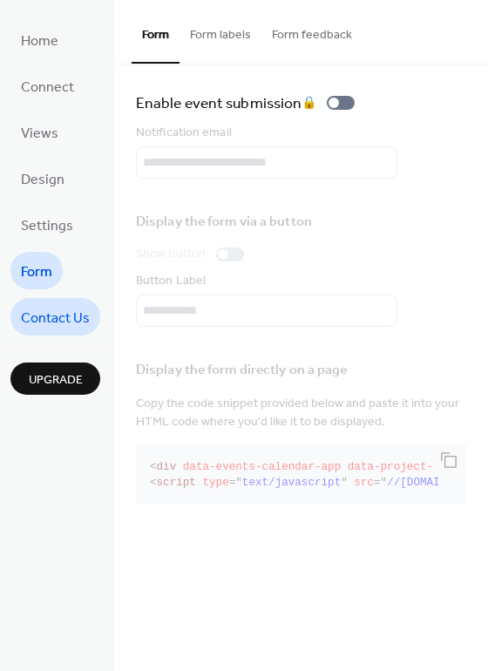
click at [39, 311] on span "Contact Us" at bounding box center [55, 318] width 69 height 27
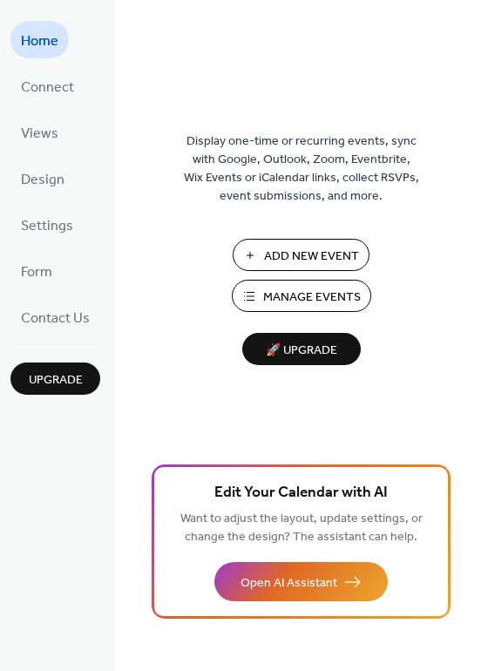
click at [47, 39] on span "Home" at bounding box center [39, 41] width 37 height 27
click at [309, 294] on span "Manage Events" at bounding box center [312, 297] width 98 height 18
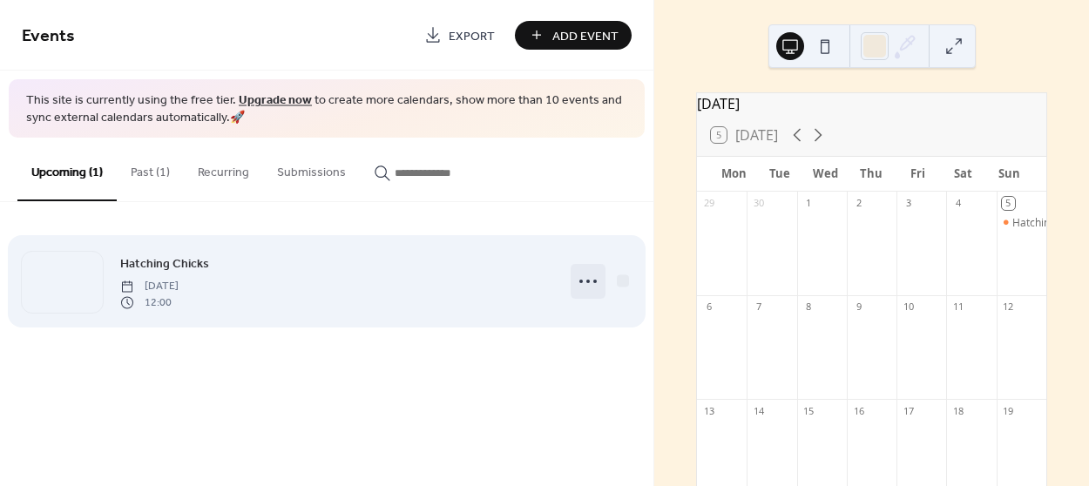
click at [586, 274] on icon at bounding box center [588, 281] width 28 height 28
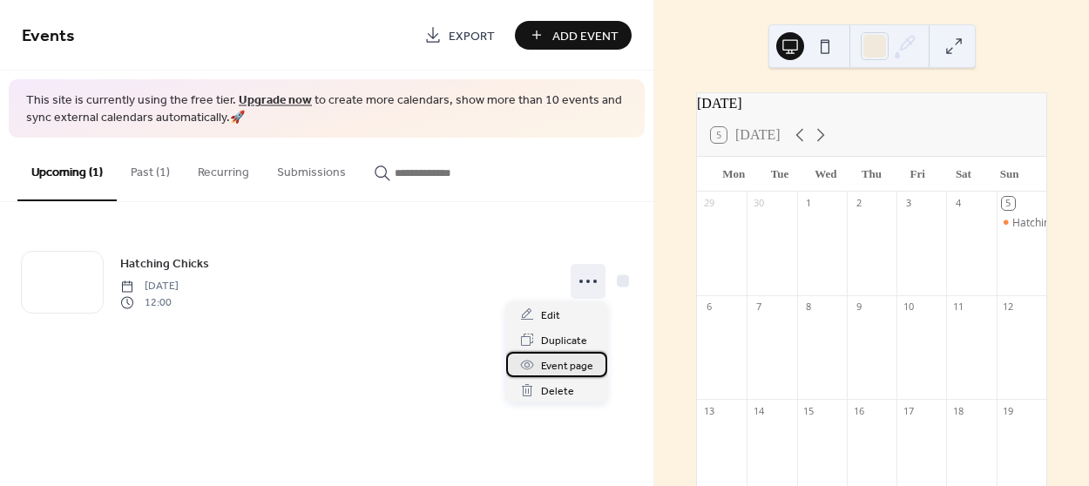
click at [572, 361] on span "Event page" at bounding box center [567, 366] width 52 height 18
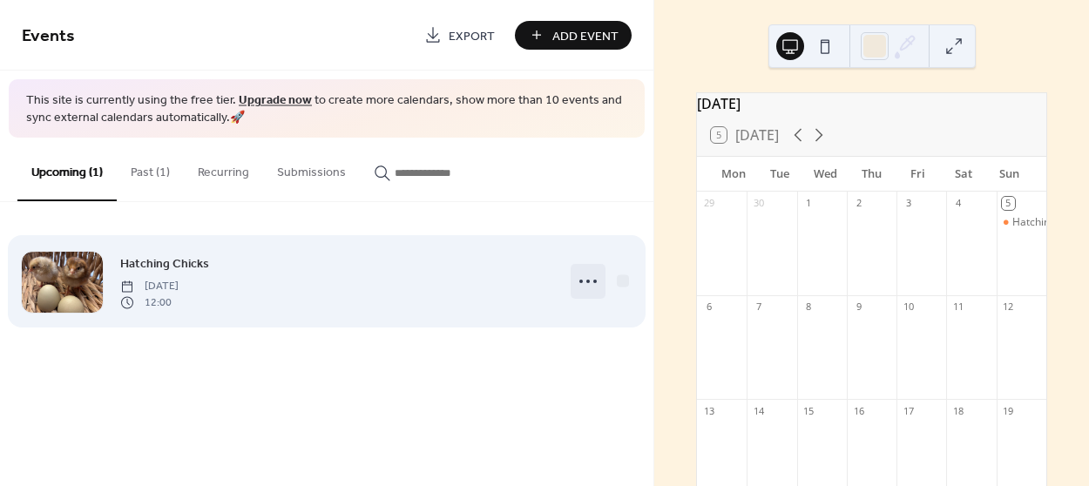
click at [584, 282] on icon at bounding box center [588, 281] width 28 height 28
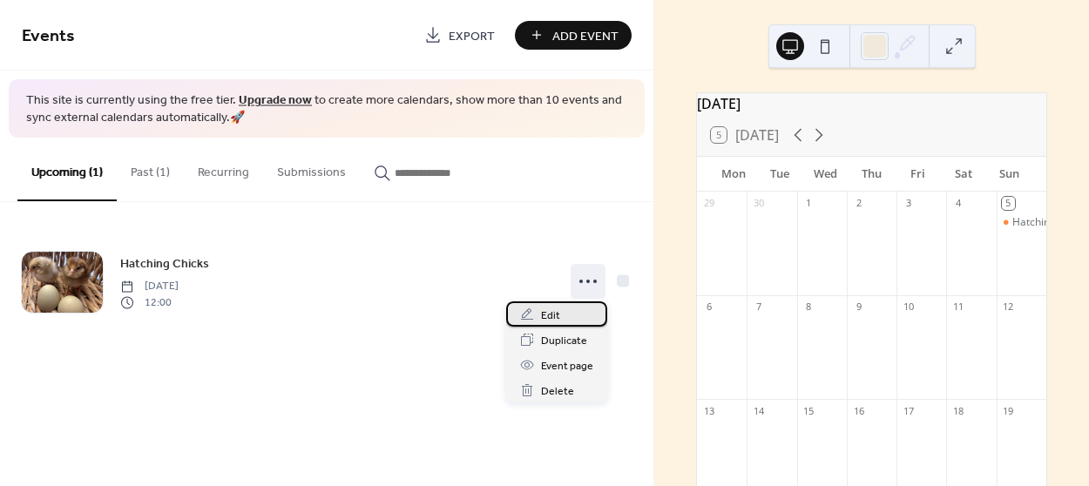
click at [551, 314] on span "Edit" at bounding box center [550, 316] width 19 height 18
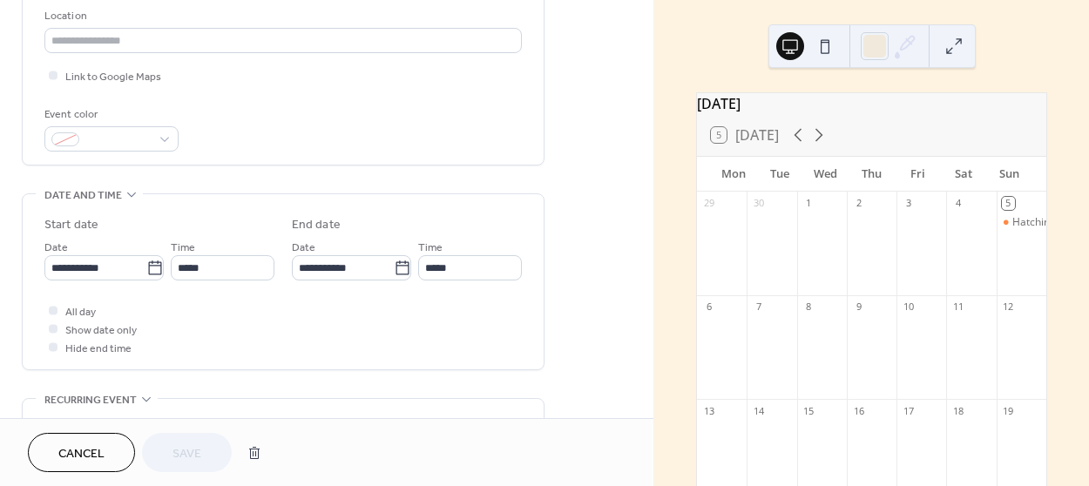
scroll to position [395, 0]
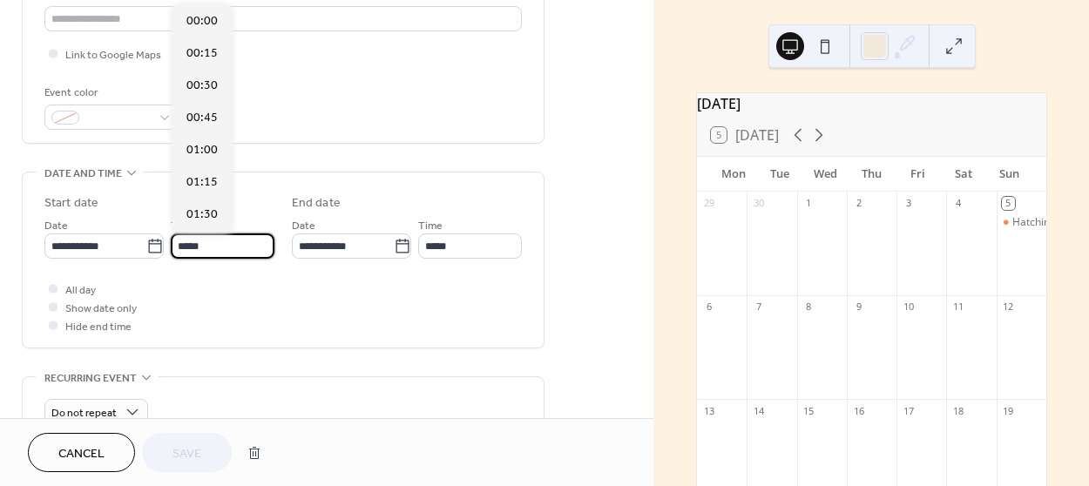
click at [205, 241] on input "*****" at bounding box center [223, 245] width 104 height 25
click at [149, 339] on div "**********" at bounding box center [282, 259] width 477 height 175
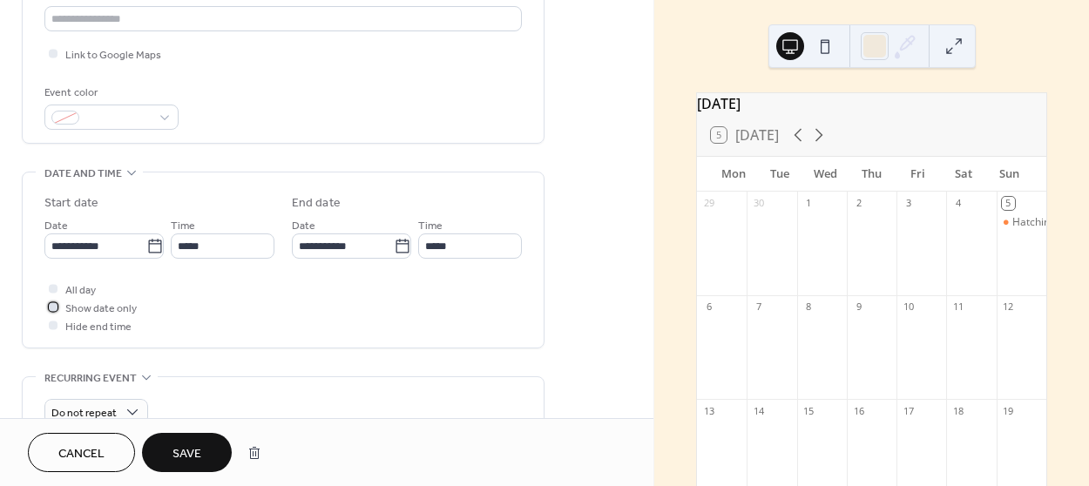
click at [54, 302] on div at bounding box center [53, 306] width 9 height 9
click at [187, 451] on span "Save" at bounding box center [186, 454] width 29 height 18
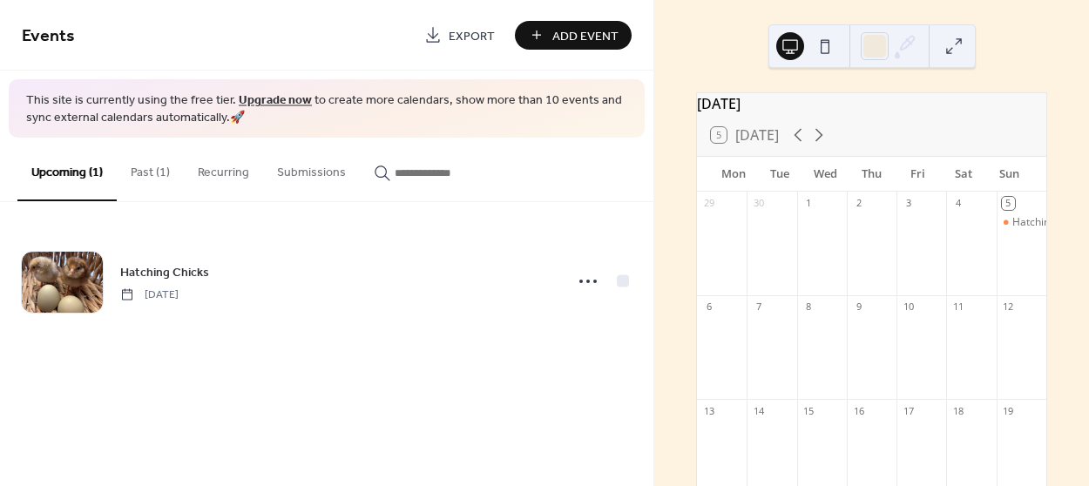
click at [605, 38] on span "Add Event" at bounding box center [585, 36] width 66 height 18
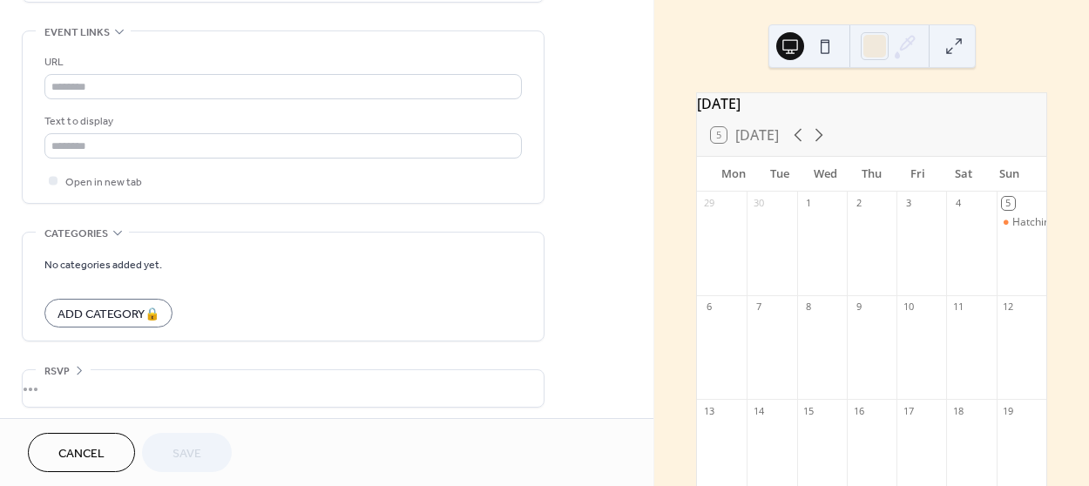
scroll to position [948, 0]
click at [92, 448] on span "Cancel" at bounding box center [81, 454] width 46 height 18
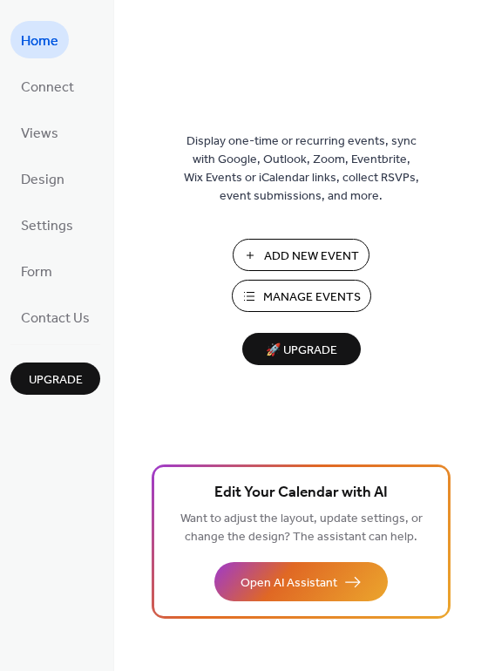
click at [321, 293] on span "Manage Events" at bounding box center [312, 297] width 98 height 18
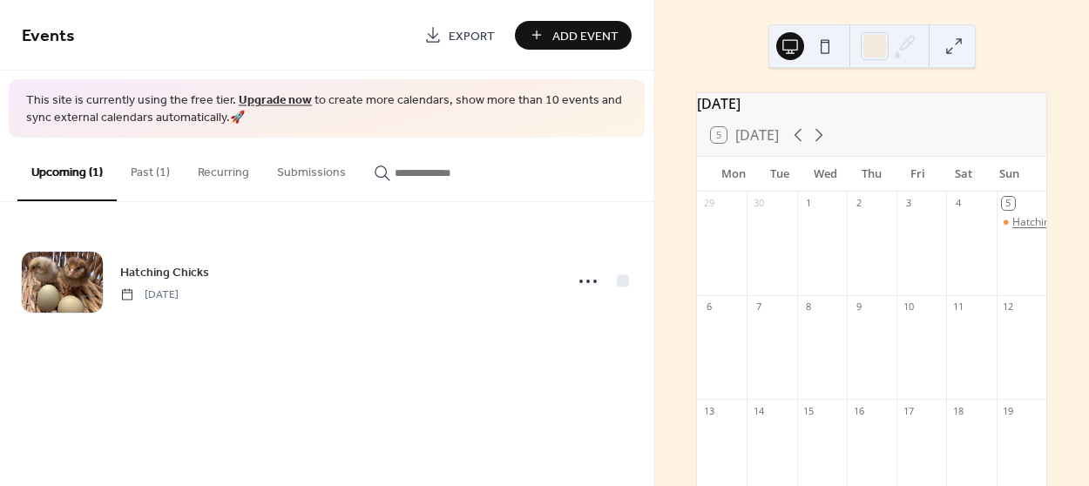
click at [1012, 229] on div "Hatching Chicks" at bounding box center [1051, 222] width 78 height 15
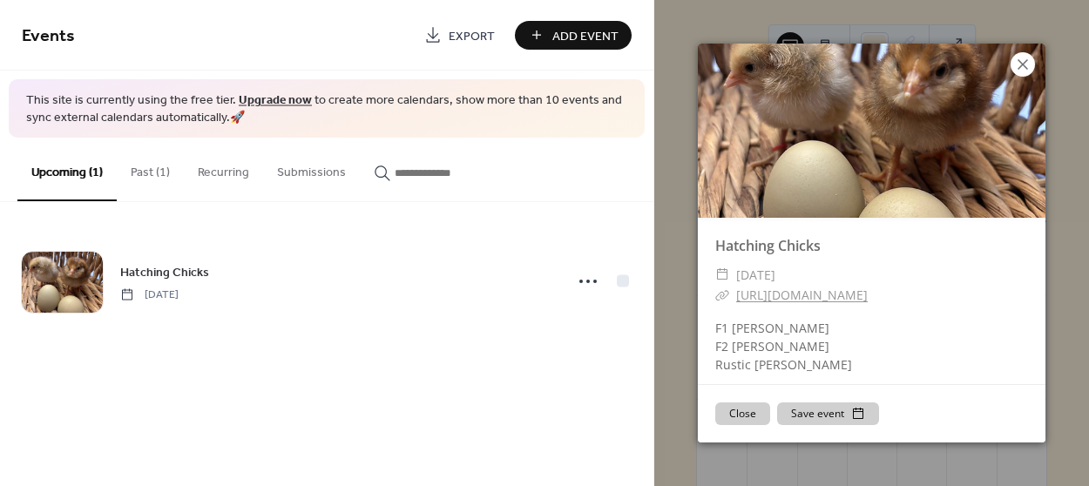
click at [1019, 64] on icon at bounding box center [1022, 64] width 21 height 21
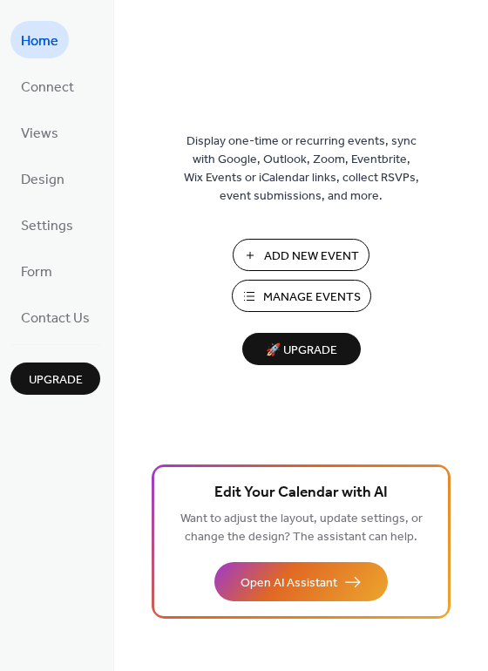
click at [321, 293] on span "Manage Events" at bounding box center [312, 297] width 98 height 18
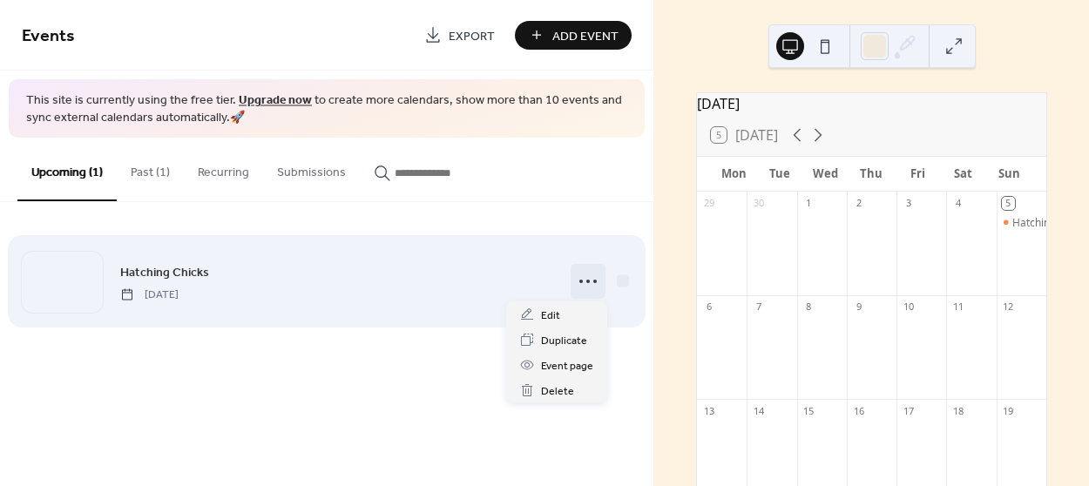
click at [585, 273] on icon at bounding box center [588, 281] width 28 height 28
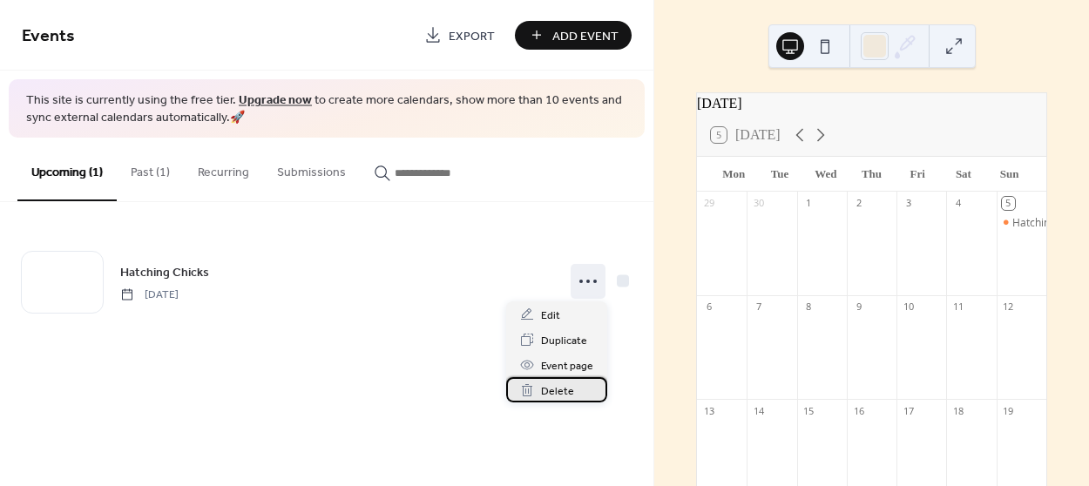
click at [543, 389] on span "Delete" at bounding box center [557, 391] width 33 height 18
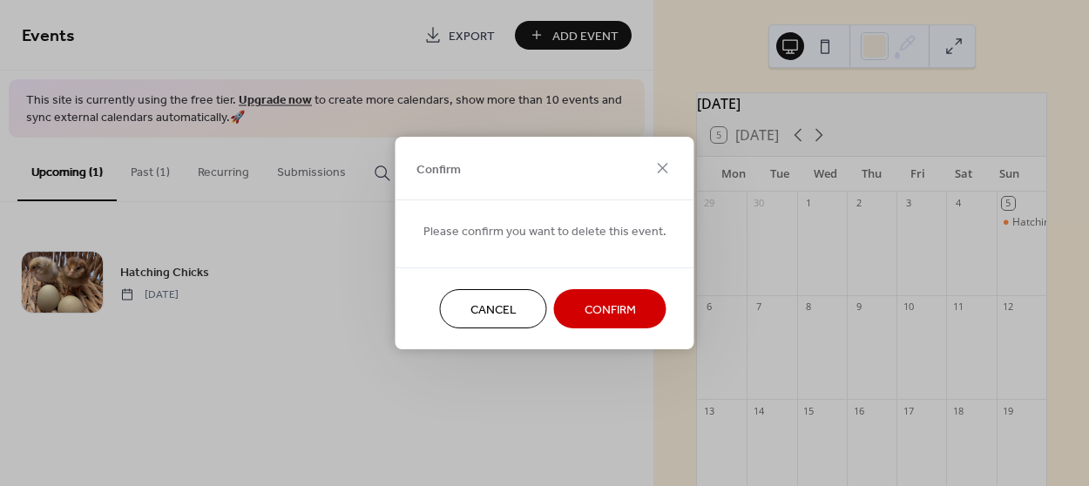
click at [627, 301] on span "Confirm" at bounding box center [609, 310] width 51 height 18
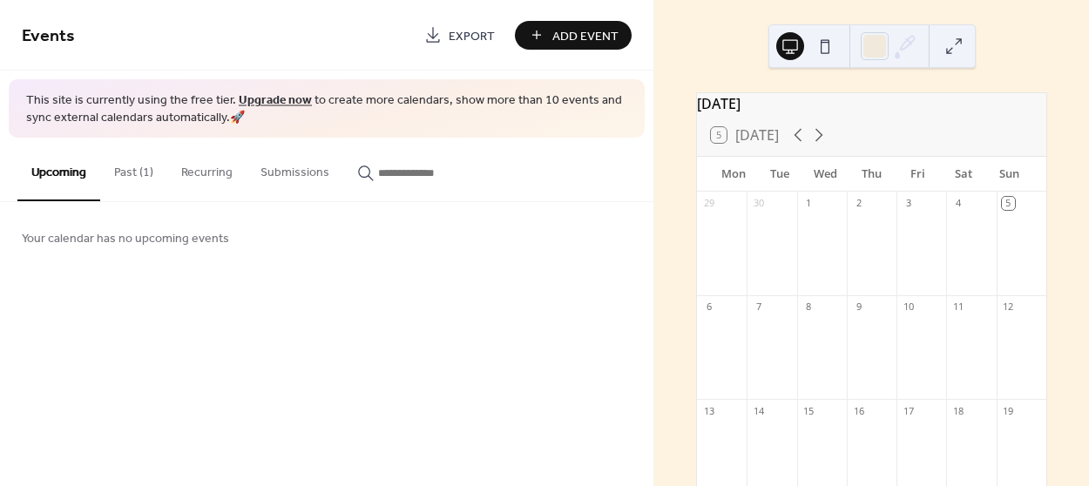
click at [581, 34] on span "Add Event" at bounding box center [585, 36] width 66 height 18
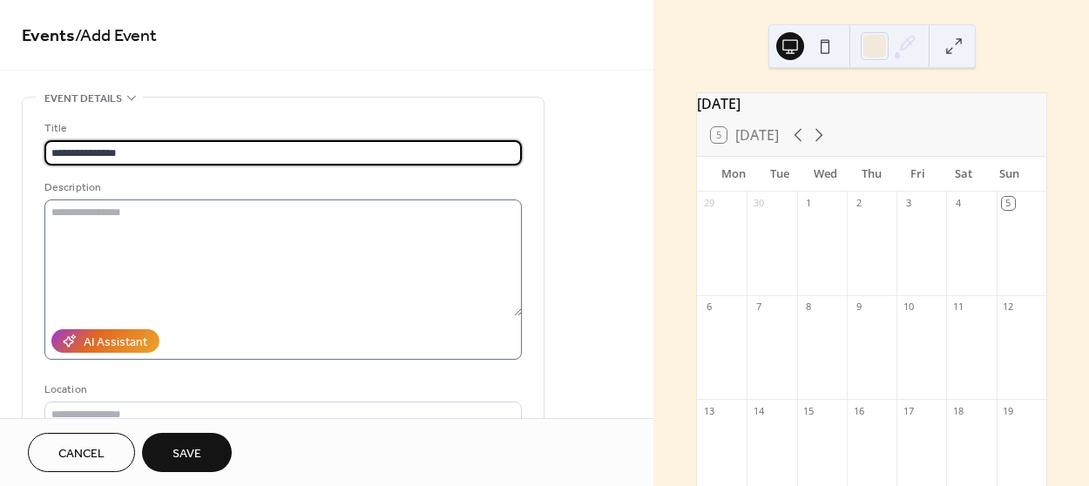
type input "**********"
click at [137, 249] on textarea at bounding box center [282, 257] width 477 height 117
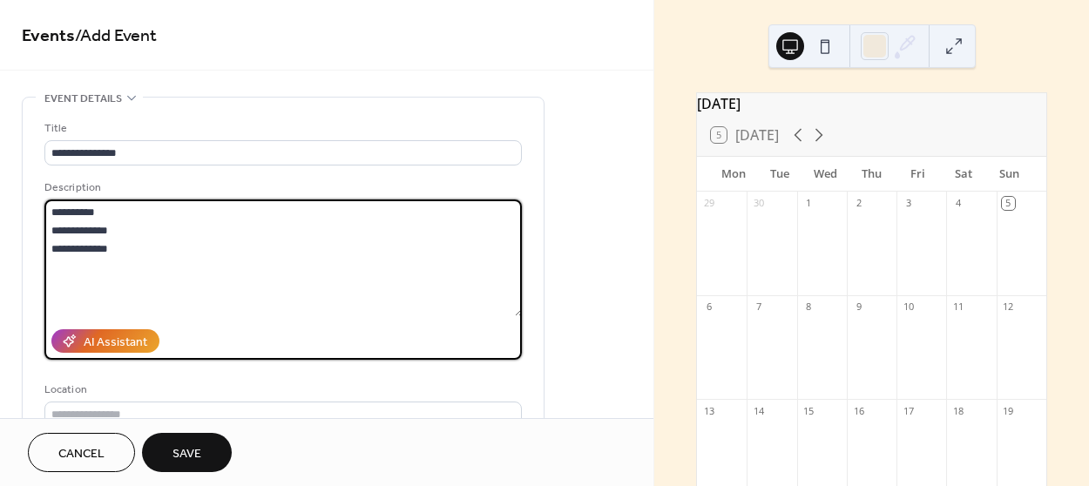
click at [143, 297] on textarea "**********" at bounding box center [283, 257] width 478 height 117
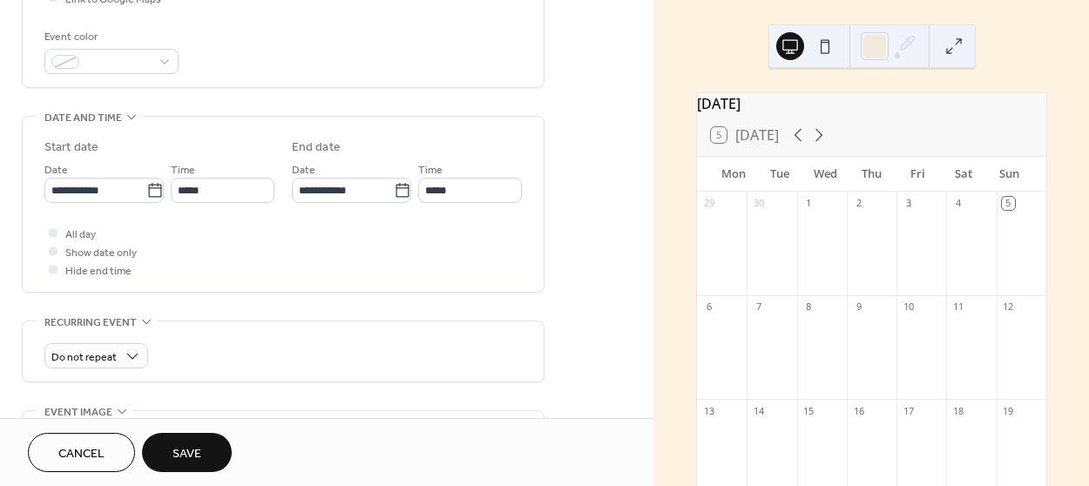
scroll to position [475, 0]
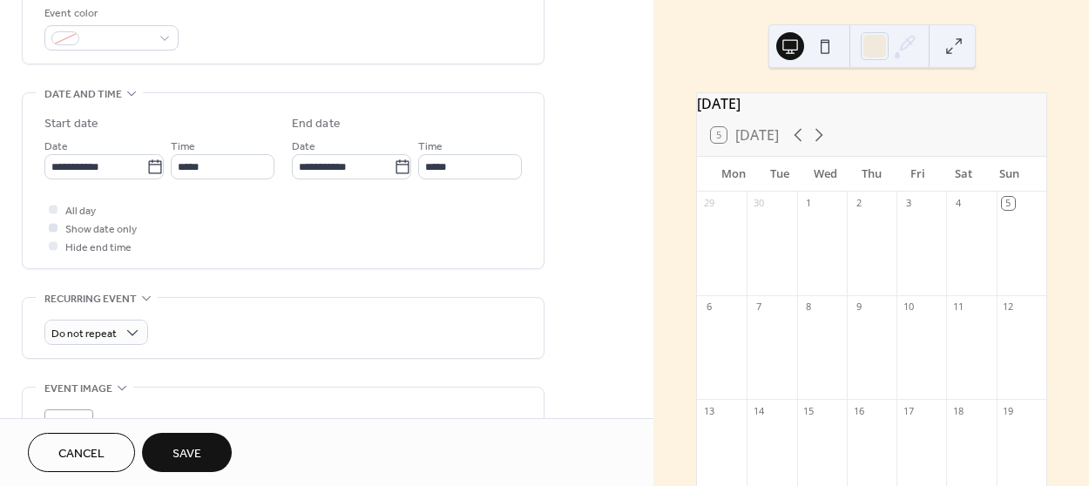
type textarea "**********"
click at [54, 230] on div at bounding box center [53, 227] width 9 height 9
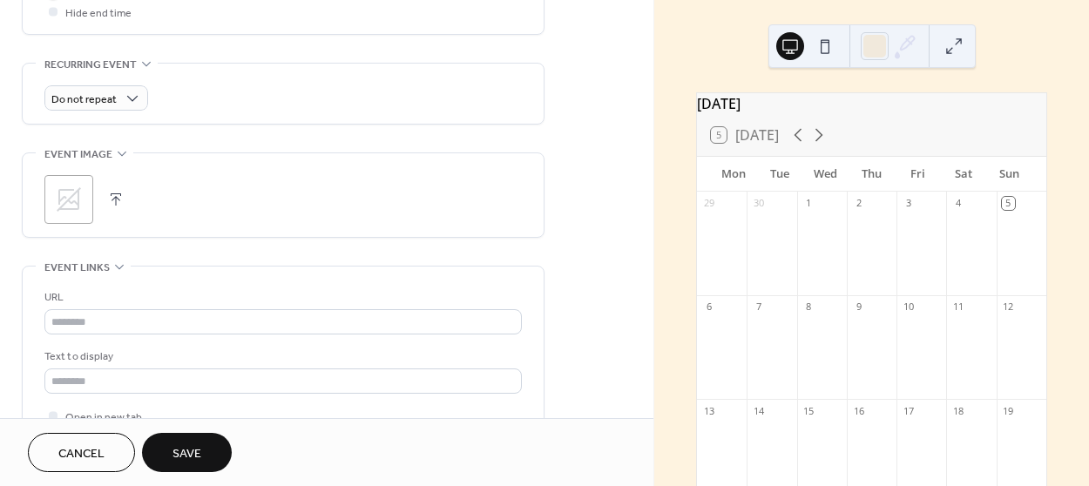
scroll to position [712, 0]
click at [51, 181] on div ";" at bounding box center [68, 196] width 49 height 49
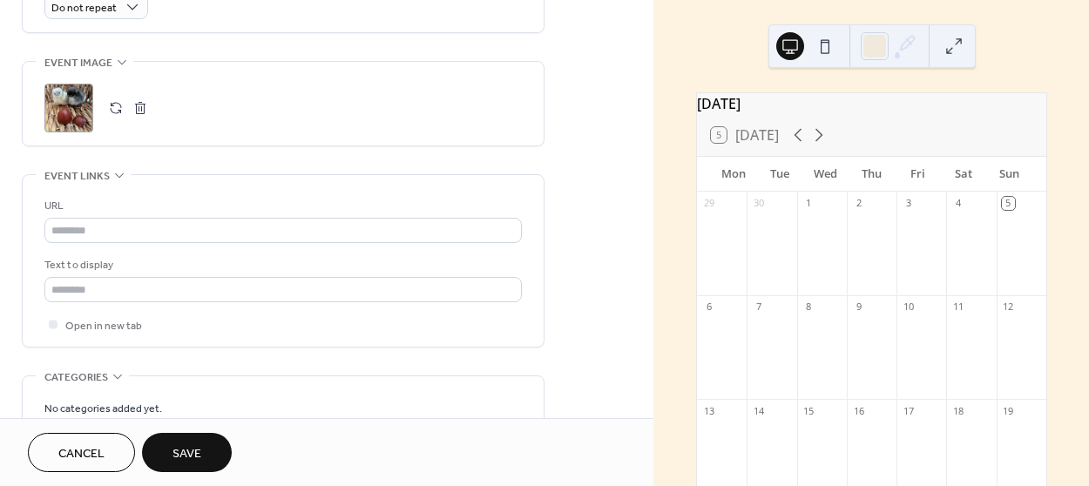
scroll to position [871, 0]
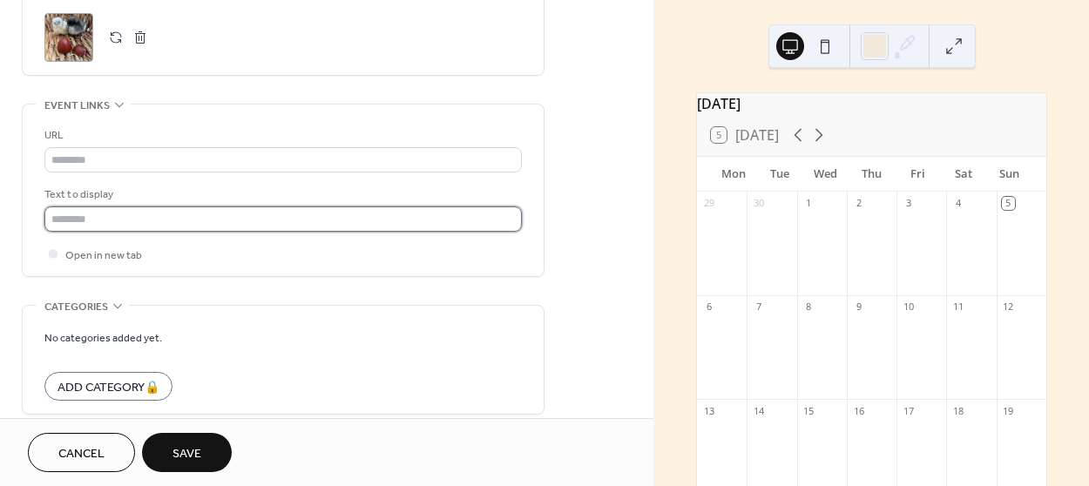
click at [300, 214] on input "text" at bounding box center [282, 218] width 477 height 25
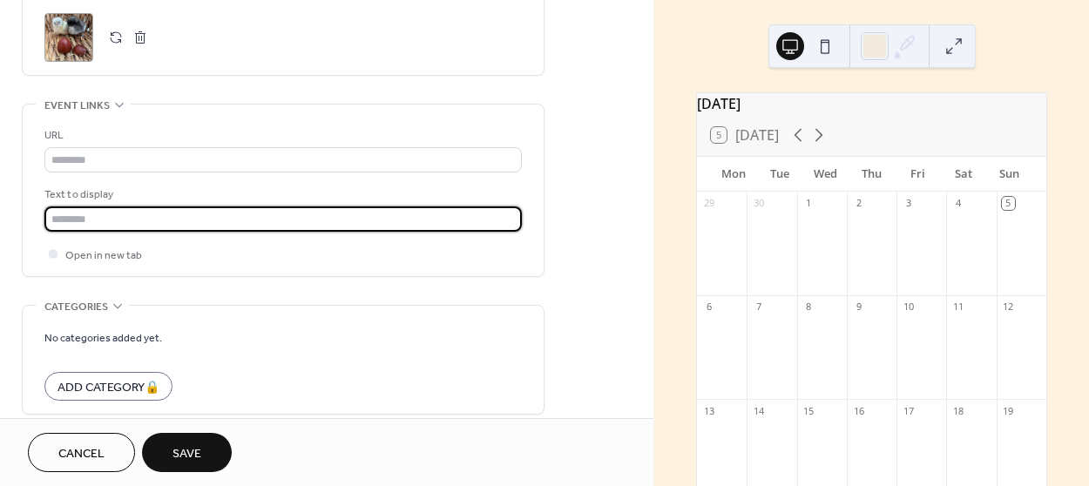
type input "**********"
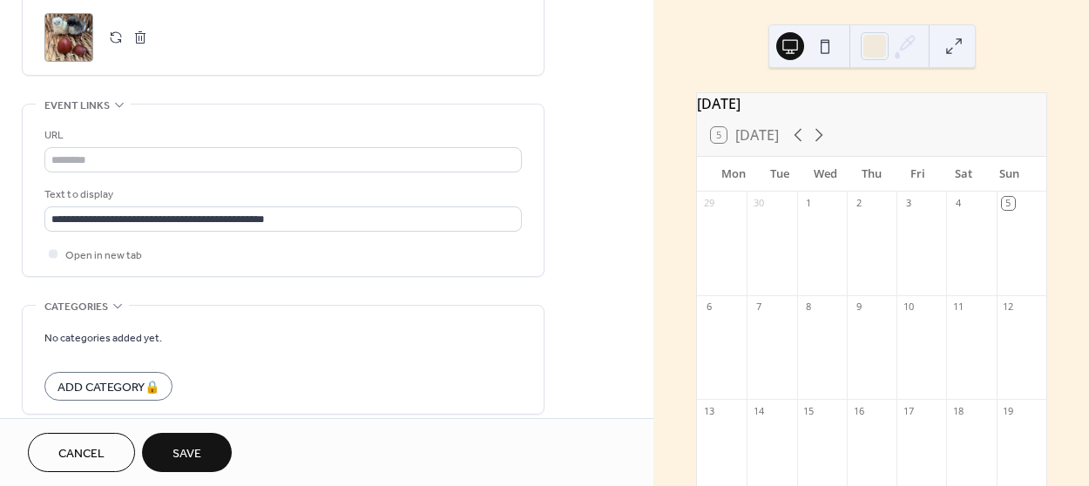
click at [195, 448] on span "Save" at bounding box center [186, 454] width 29 height 18
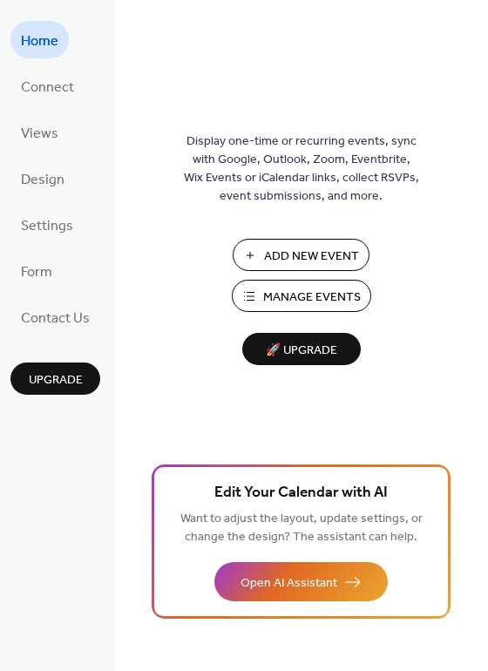
click at [322, 340] on span "🚀 Upgrade" at bounding box center [302, 351] width 98 height 24
click at [310, 294] on span "Manage Events" at bounding box center [312, 297] width 98 height 18
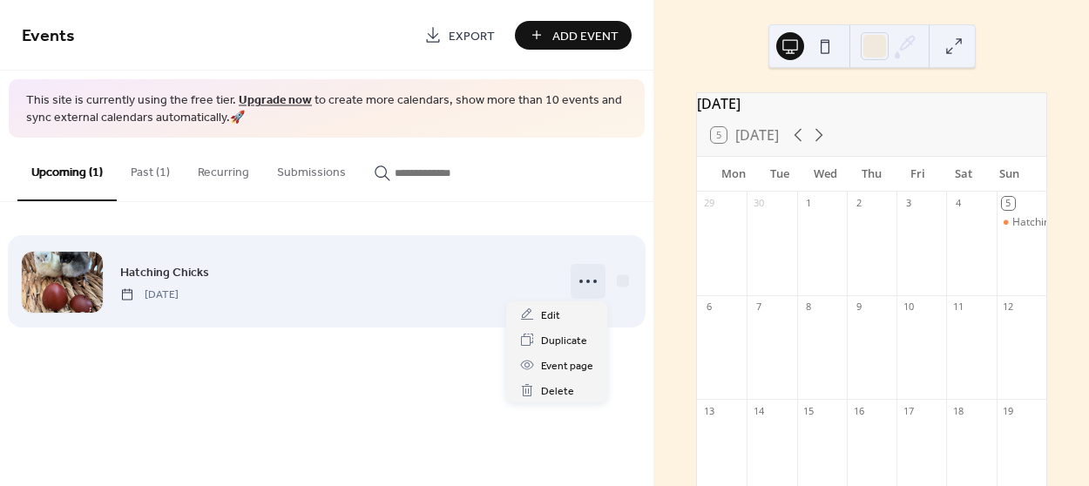
click at [598, 276] on icon at bounding box center [588, 281] width 28 height 28
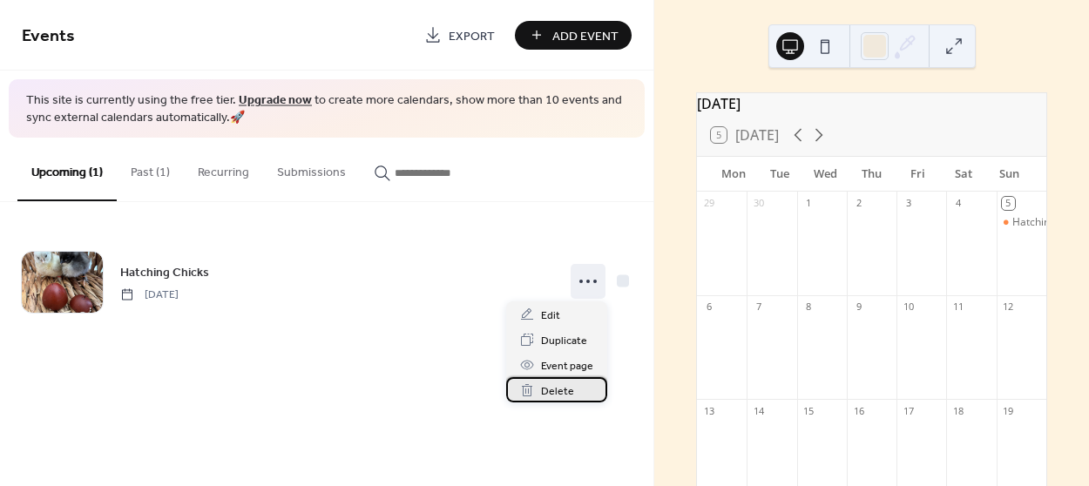
click at [562, 386] on span "Delete" at bounding box center [557, 391] width 33 height 18
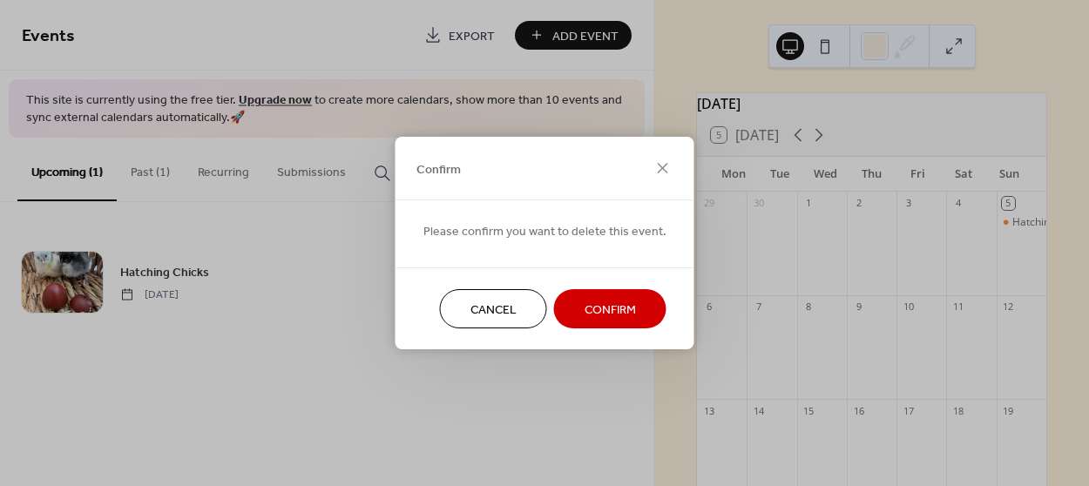
click at [604, 308] on span "Confirm" at bounding box center [609, 310] width 51 height 18
